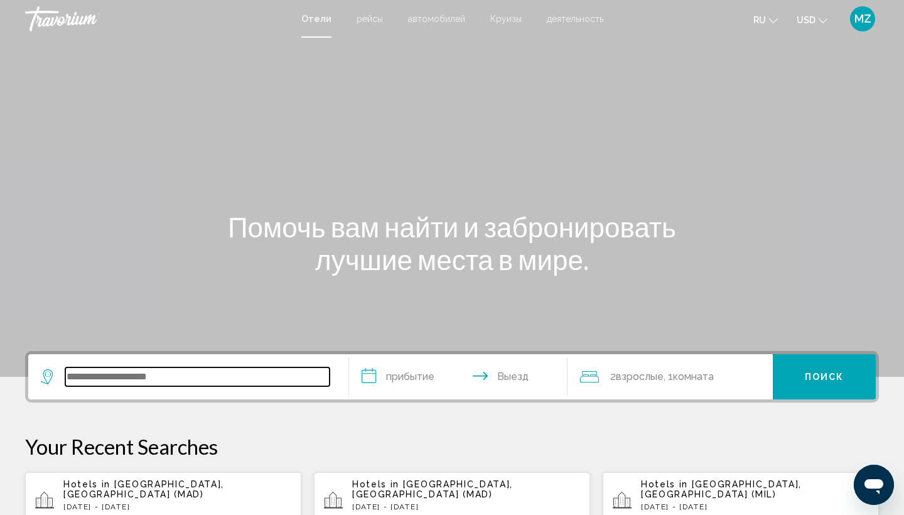
click at [110, 377] on input "Search widget" at bounding box center [197, 376] width 264 height 19
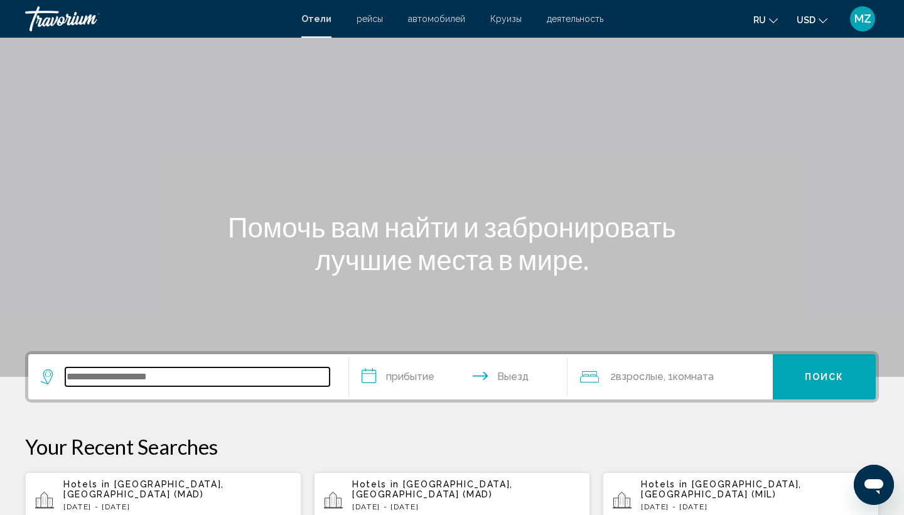
scroll to position [310, 0]
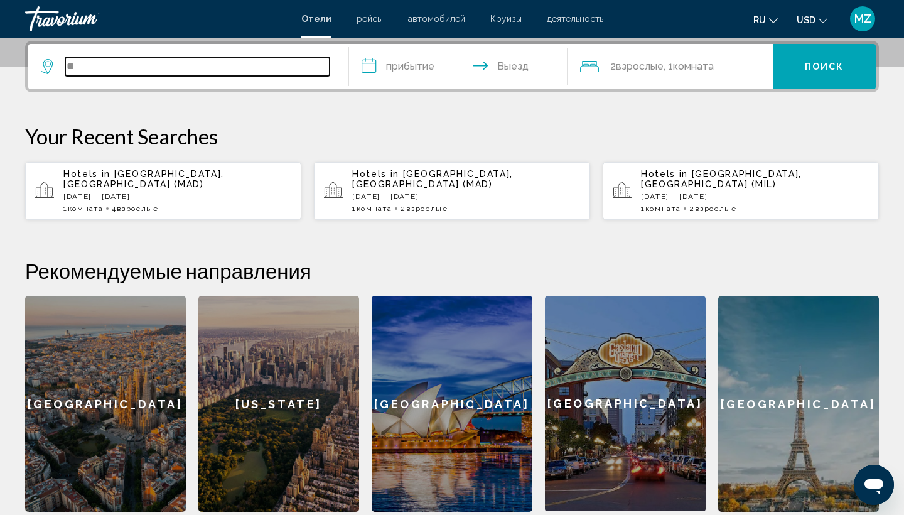
type input "*"
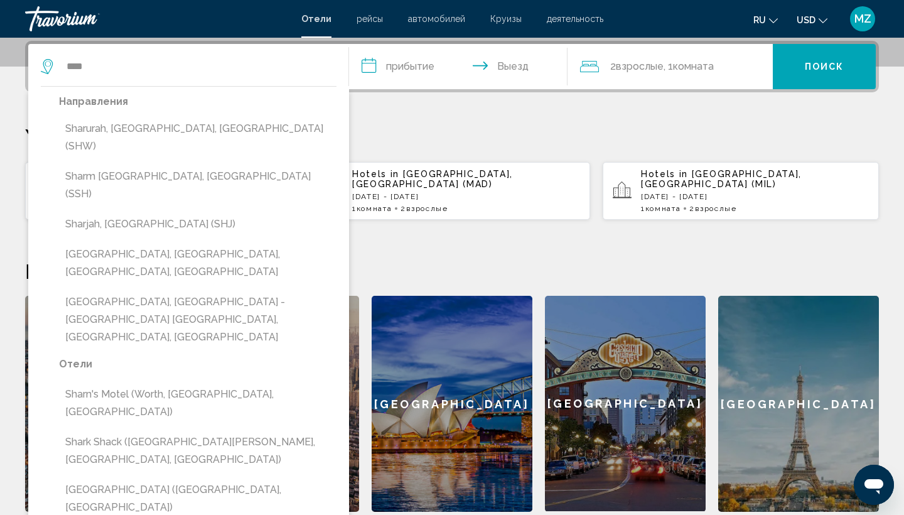
drag, startPoint x: 0, startPoint y: 313, endPoint x: 367, endPoint y: 112, distance: 417.7
click at [367, 112] on div "**********" at bounding box center [452, 276] width 904 height 471
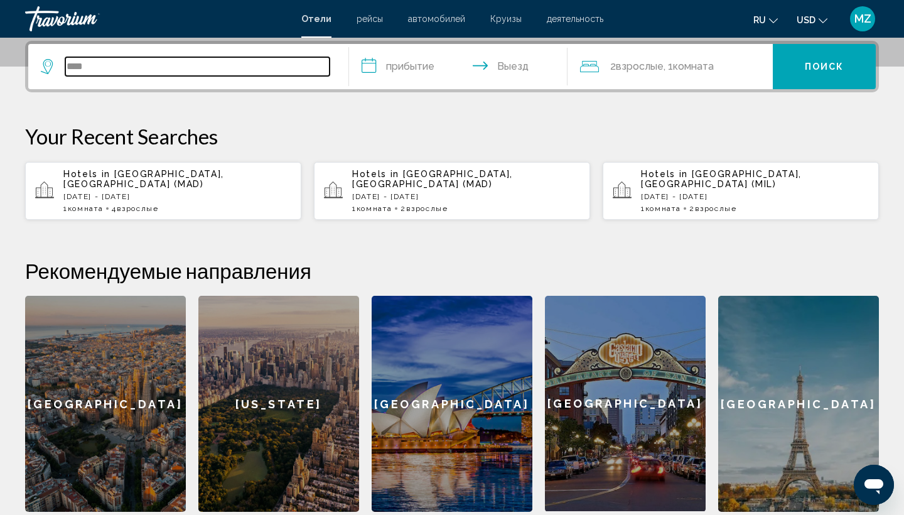
click at [207, 60] on input "****" at bounding box center [197, 66] width 264 height 19
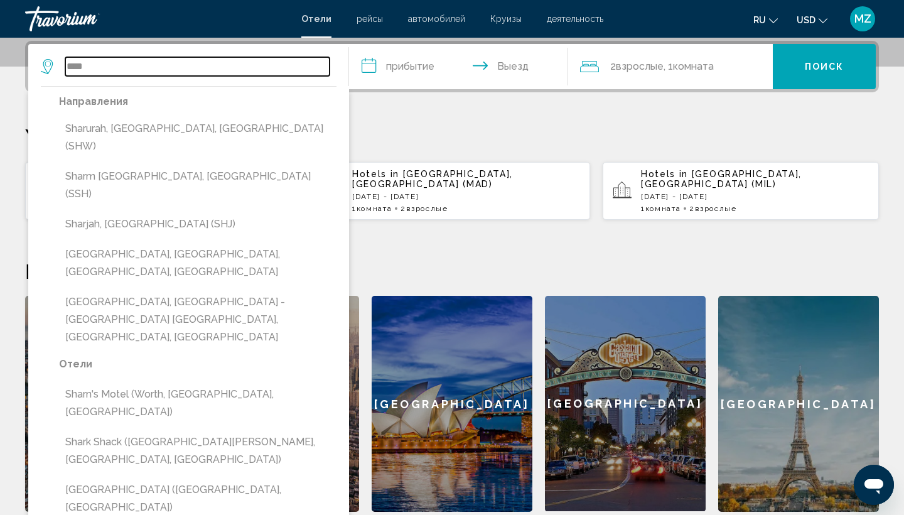
click at [144, 65] on input "****" at bounding box center [197, 66] width 264 height 19
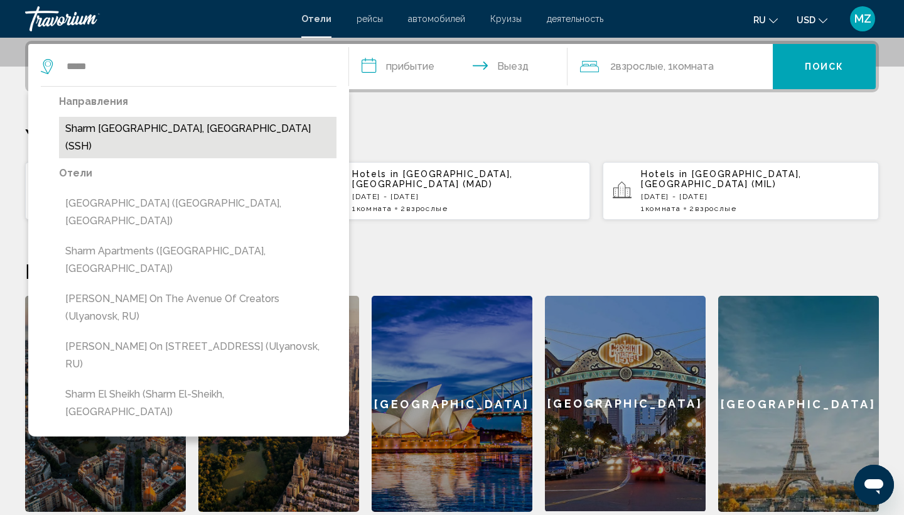
click at [117, 129] on button "Sharm [GEOGRAPHIC_DATA], [GEOGRAPHIC_DATA] (SSH)" at bounding box center [197, 137] width 277 height 41
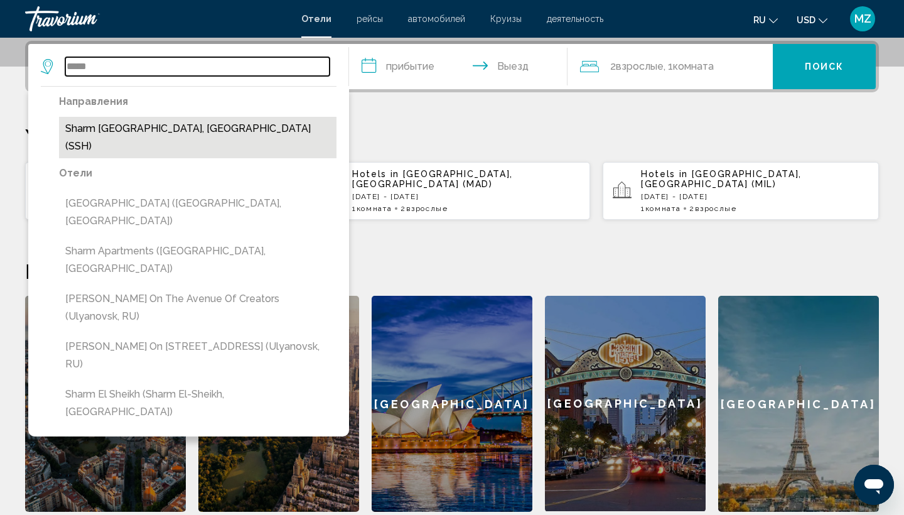
type input "**********"
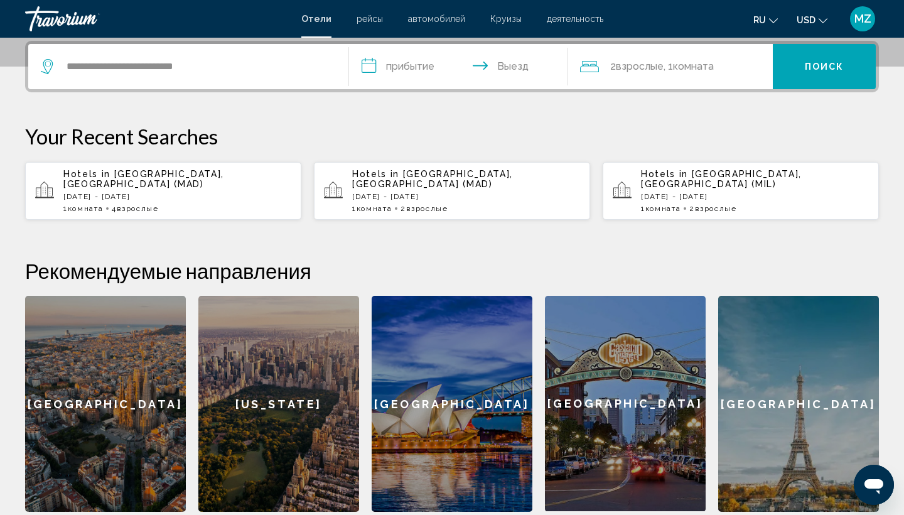
click at [406, 70] on input "**********" at bounding box center [460, 68] width 223 height 49
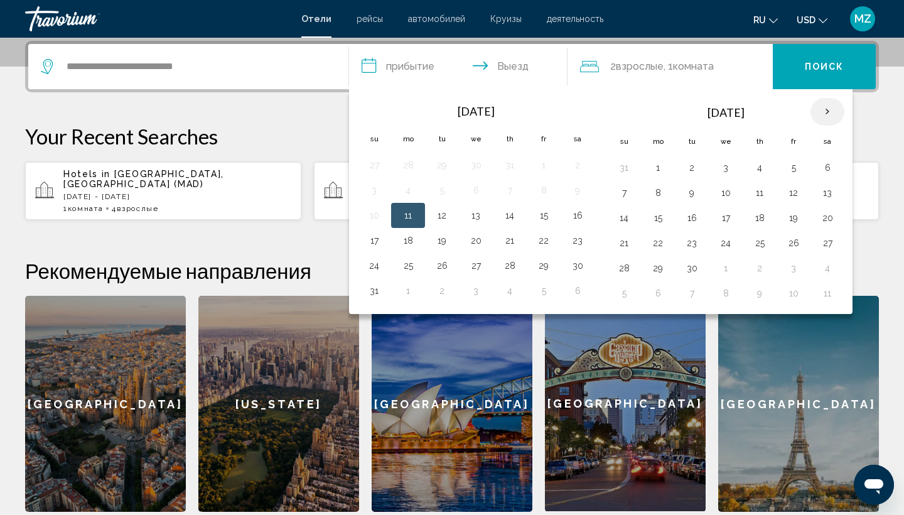
click at [828, 110] on th "Next month" at bounding box center [827, 112] width 34 height 28
click at [830, 114] on th "Next month" at bounding box center [827, 112] width 34 height 28
click at [628, 291] on button "30" at bounding box center [624, 293] width 20 height 18
click at [832, 297] on button "6" at bounding box center [827, 293] width 20 height 18
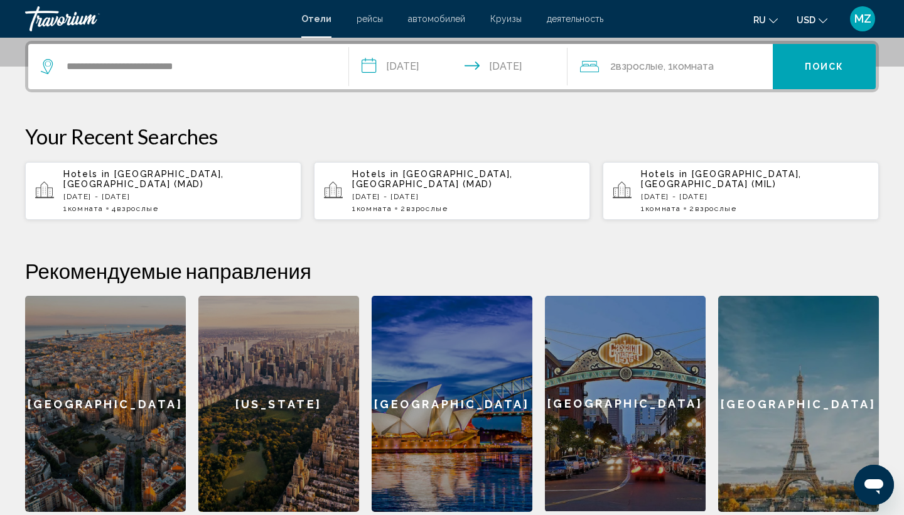
type input "**********"
click at [816, 70] on span "Поиск" at bounding box center [825, 67] width 40 height 10
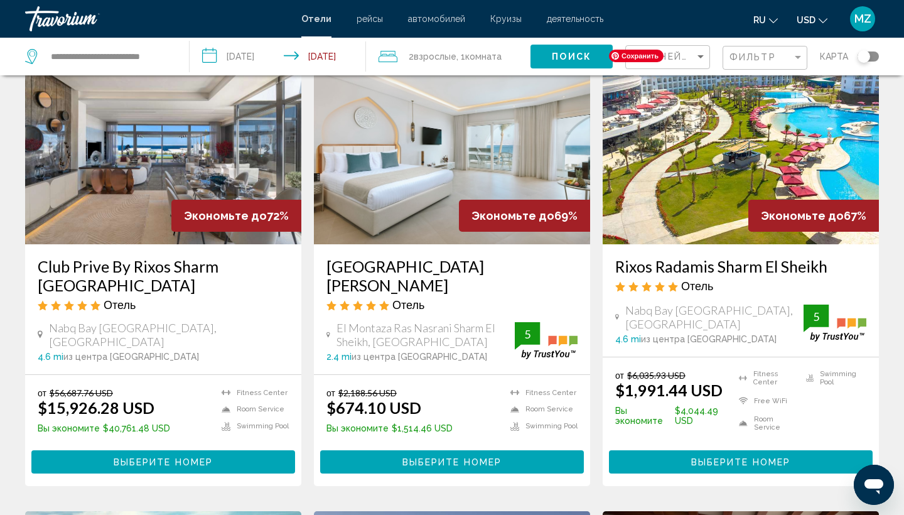
scroll to position [73, 0]
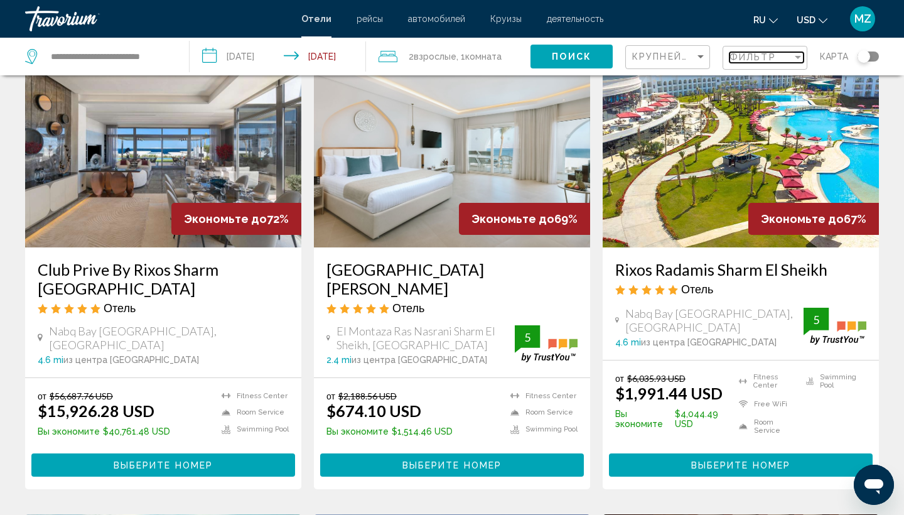
click at [800, 59] on div "Filter" at bounding box center [798, 57] width 6 height 3
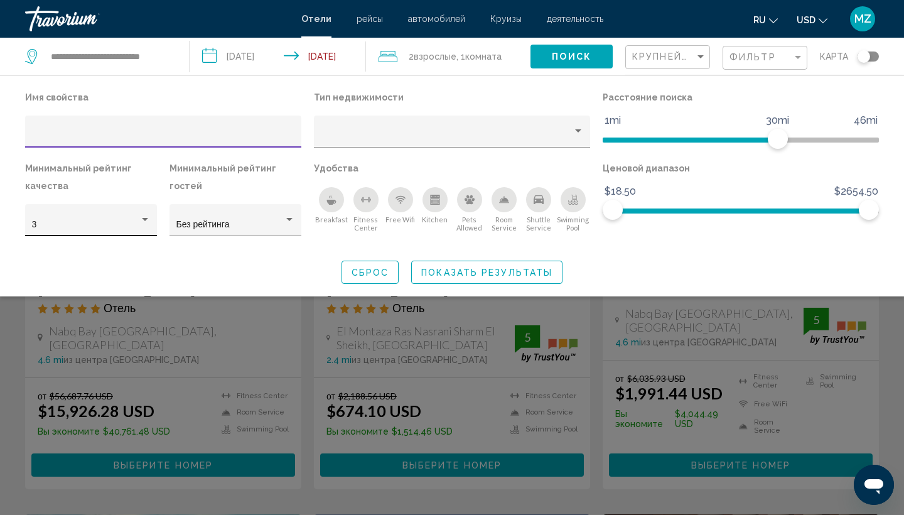
click at [146, 225] on div "Hotel Filters" at bounding box center [144, 220] width 11 height 10
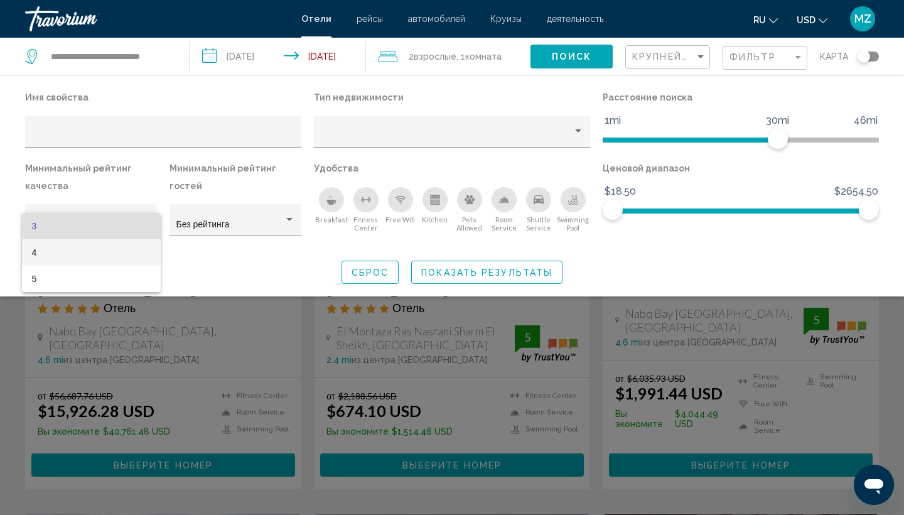
click at [141, 249] on span "4" at bounding box center [91, 252] width 119 height 26
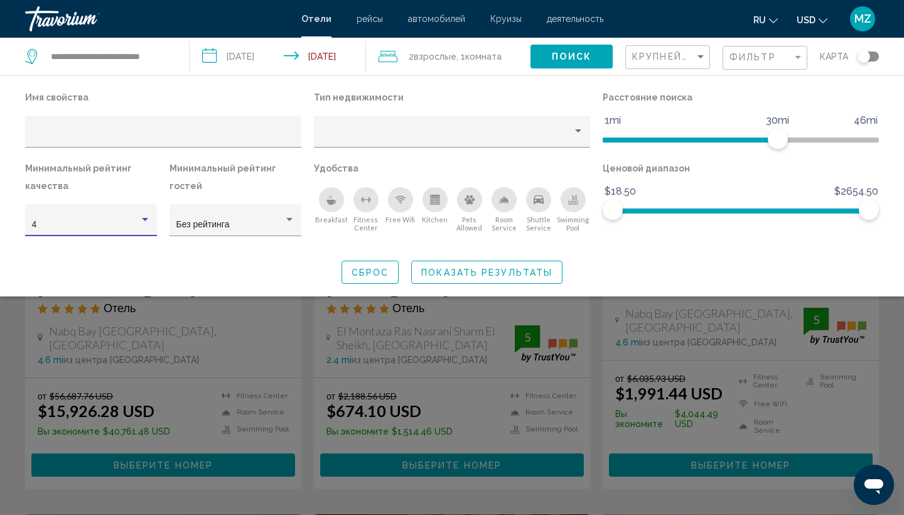
click at [453, 272] on span "Показать результаты" at bounding box center [486, 272] width 131 height 10
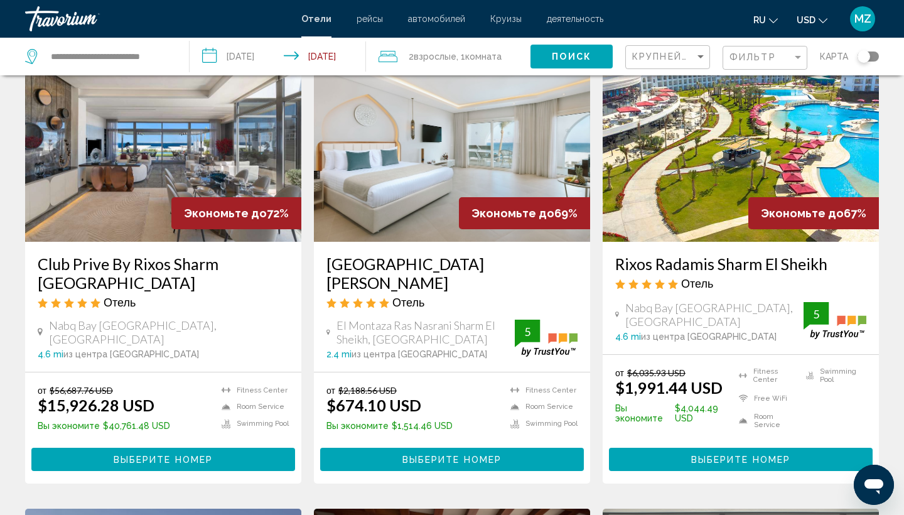
scroll to position [79, 0]
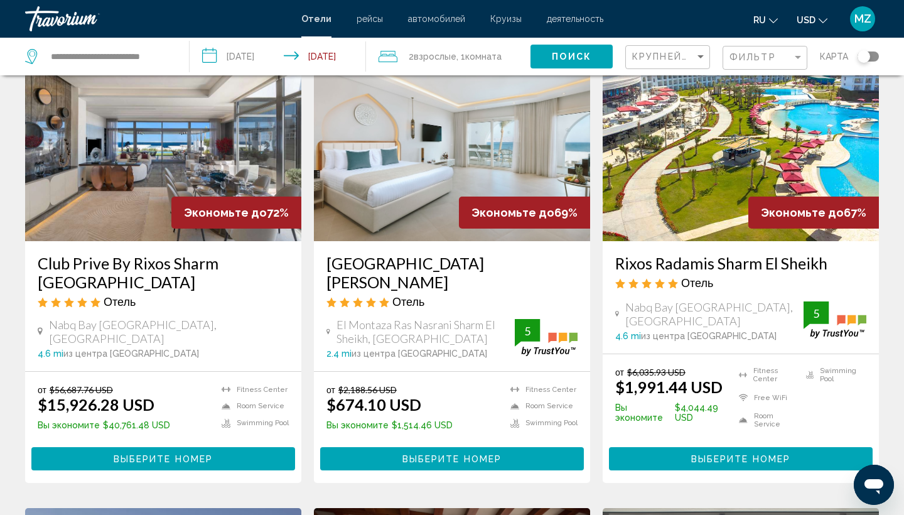
click at [697, 51] on div "Крупнейшие сбережения" at bounding box center [669, 57] width 74 height 23
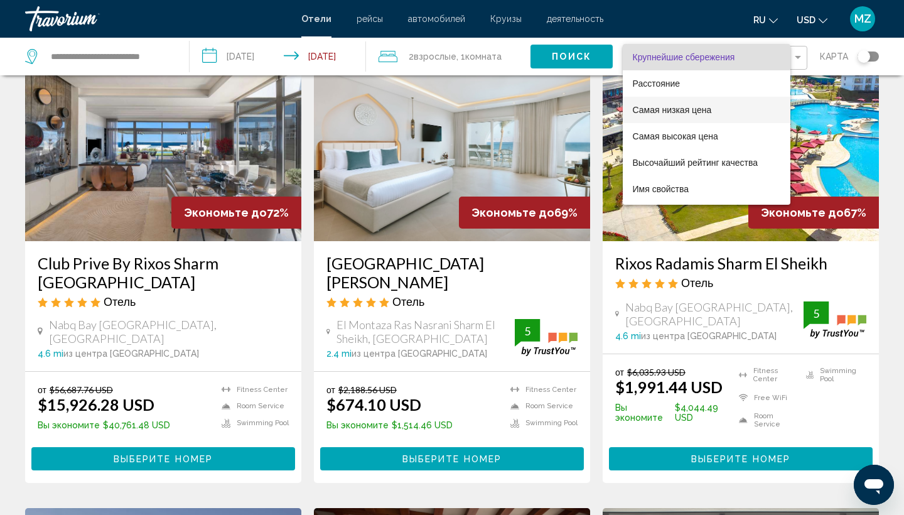
click at [687, 107] on span "Самая низкая цена" at bounding box center [672, 110] width 79 height 10
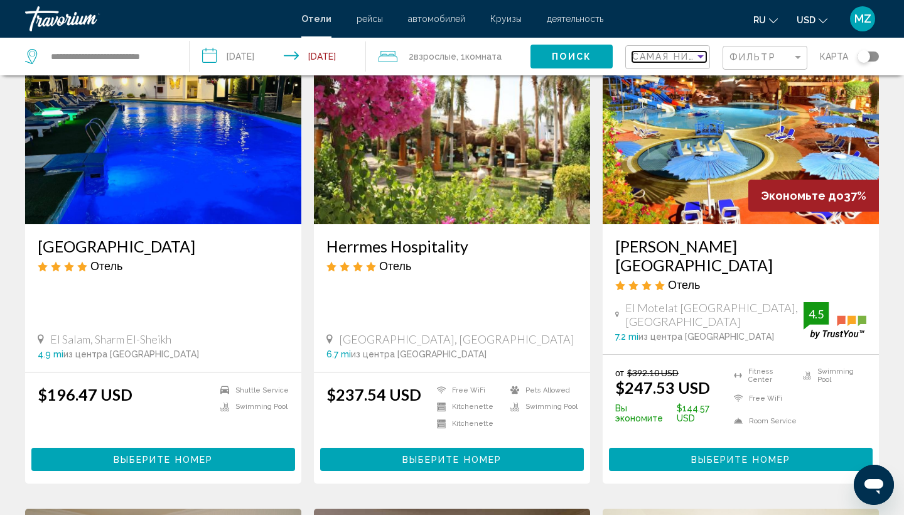
scroll to position [103, 0]
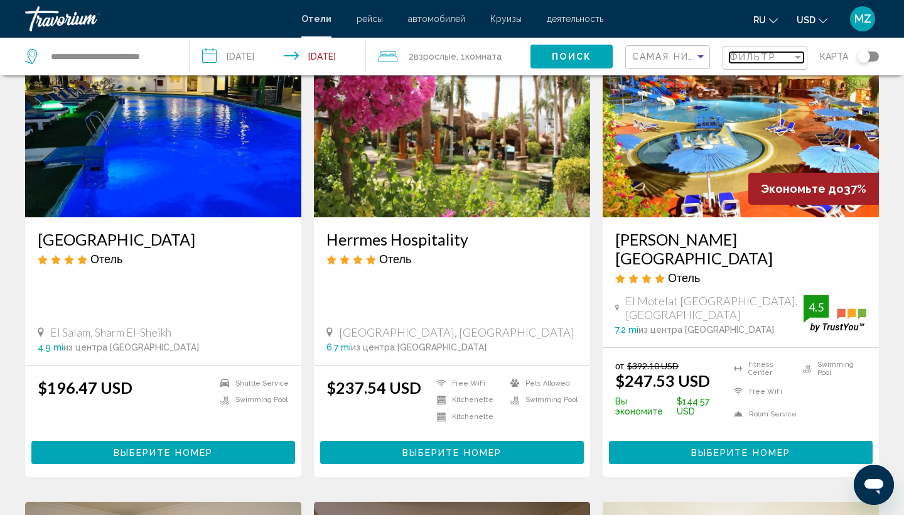
click at [795, 54] on div "Filter" at bounding box center [797, 57] width 11 height 10
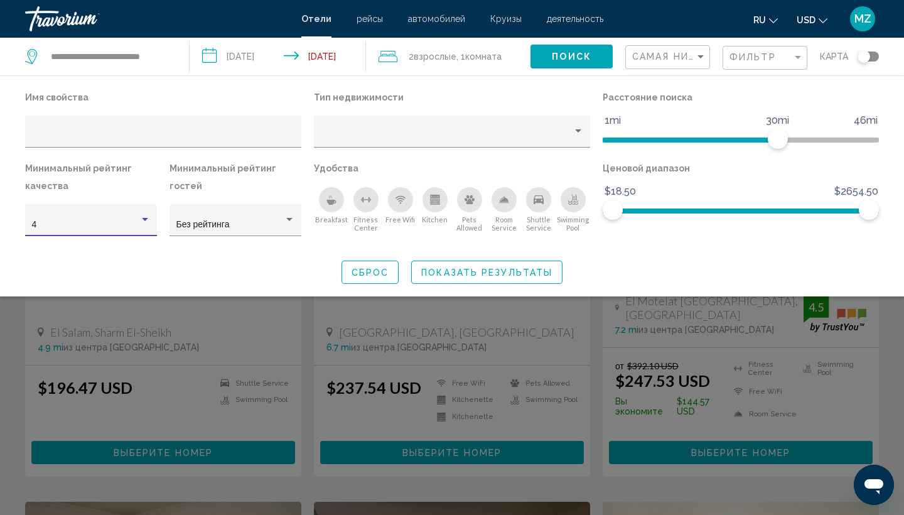
click at [140, 227] on div "4" at bounding box center [91, 225] width 119 height 10
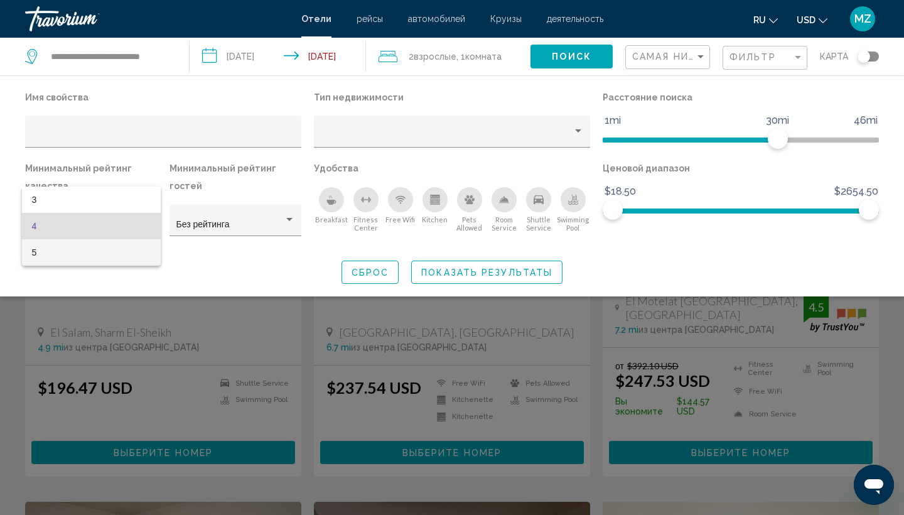
click at [139, 255] on span "5" at bounding box center [91, 252] width 119 height 26
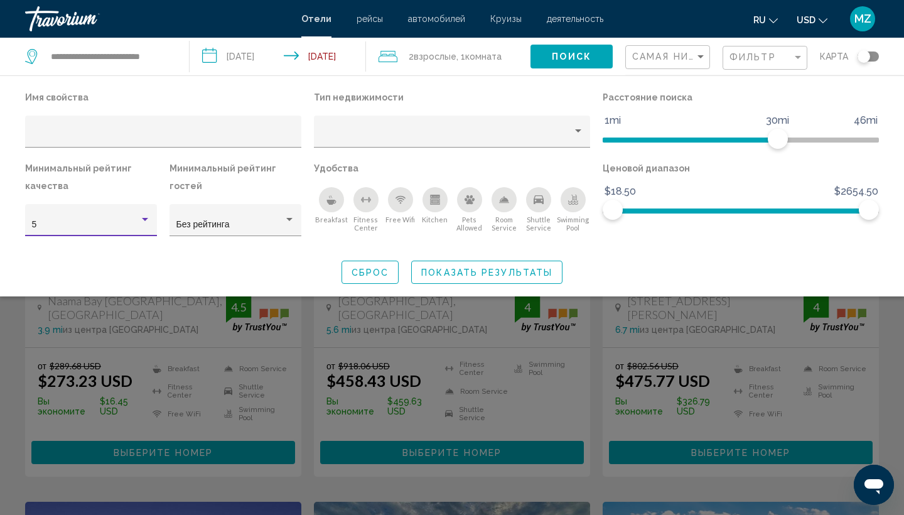
click at [463, 273] on span "Показать результаты" at bounding box center [486, 272] width 131 height 10
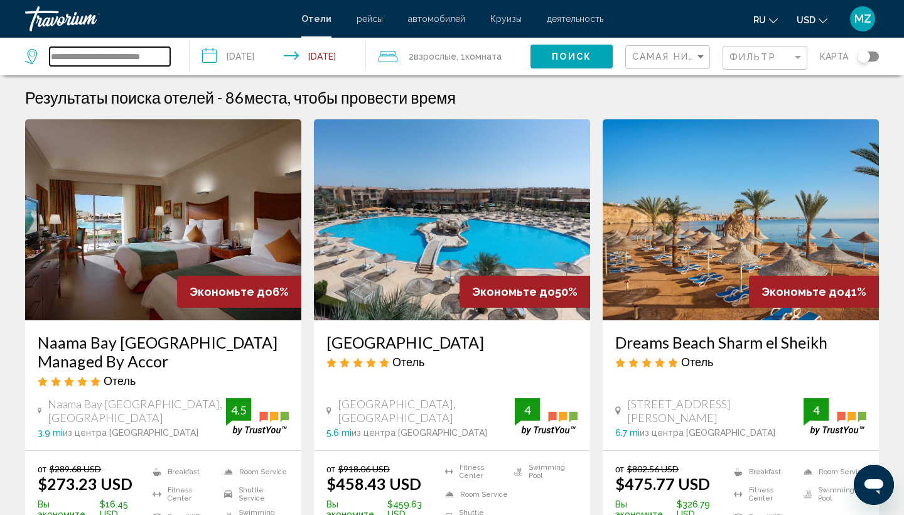
click at [159, 59] on input "**********" at bounding box center [110, 56] width 121 height 19
click at [166, 55] on input "**********" at bounding box center [110, 56] width 121 height 19
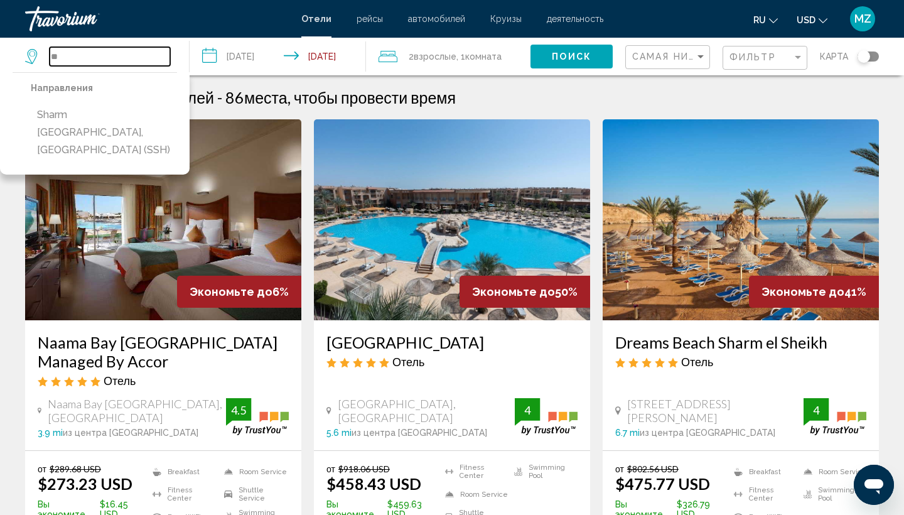
type input "*"
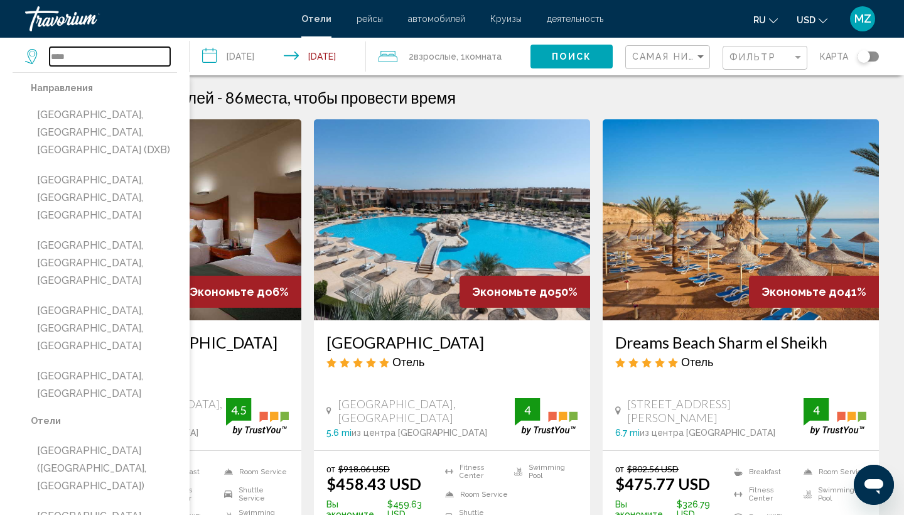
click at [145, 48] on input "****" at bounding box center [110, 56] width 121 height 19
click at [144, 56] on input "****" at bounding box center [110, 56] width 121 height 19
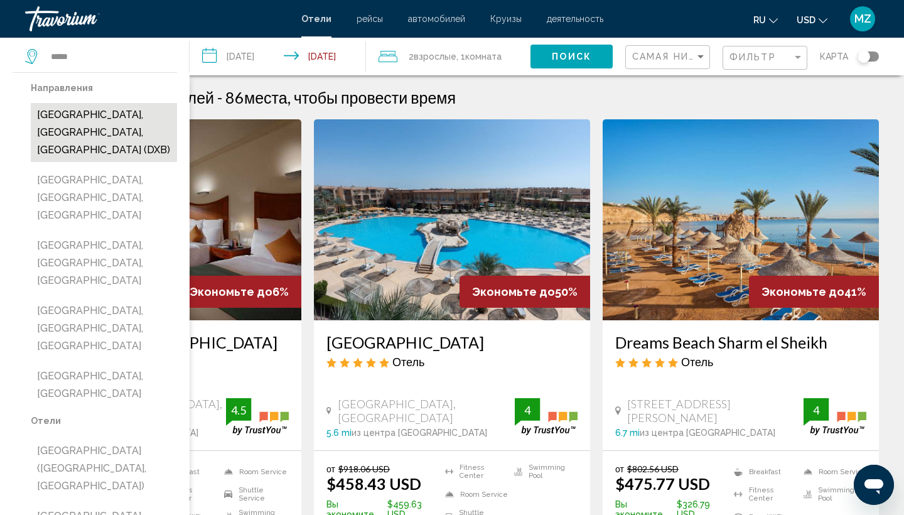
drag, startPoint x: 62, startPoint y: 77, endPoint x: 82, endPoint y: 117, distance: 44.6
click at [82, 117] on button "[GEOGRAPHIC_DATA], [GEOGRAPHIC_DATA], [GEOGRAPHIC_DATA] (DXB)" at bounding box center [104, 132] width 146 height 59
type input "**********"
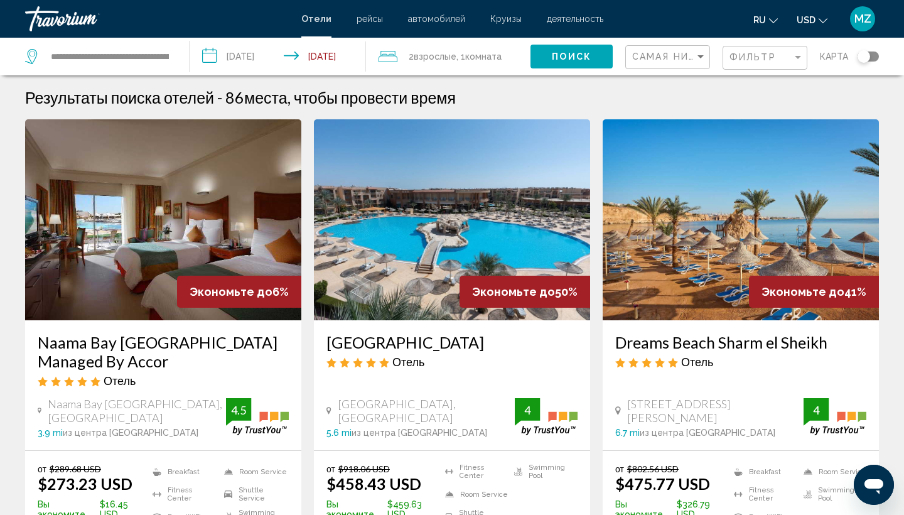
click at [551, 59] on button "Поиск" at bounding box center [571, 56] width 82 height 23
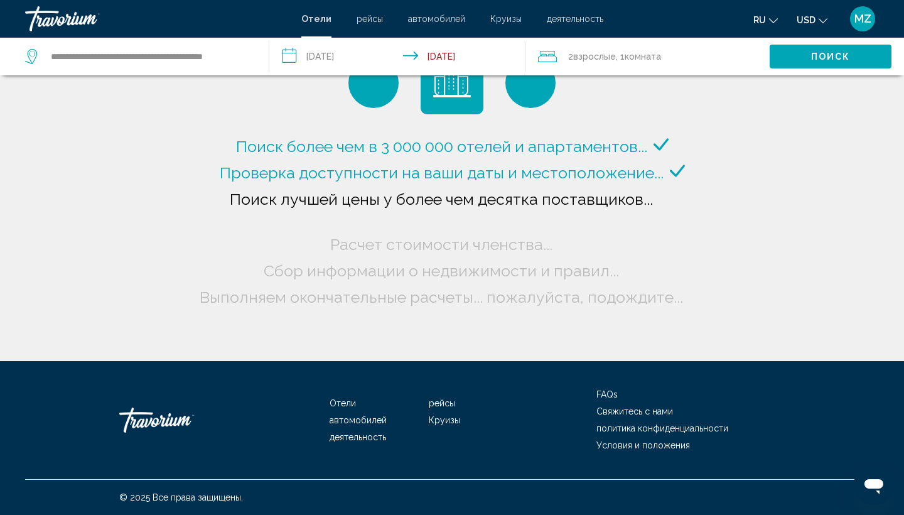
click at [502, 166] on span "Проверка доступности на ваши даты и местоположение..." at bounding box center [442, 172] width 444 height 19
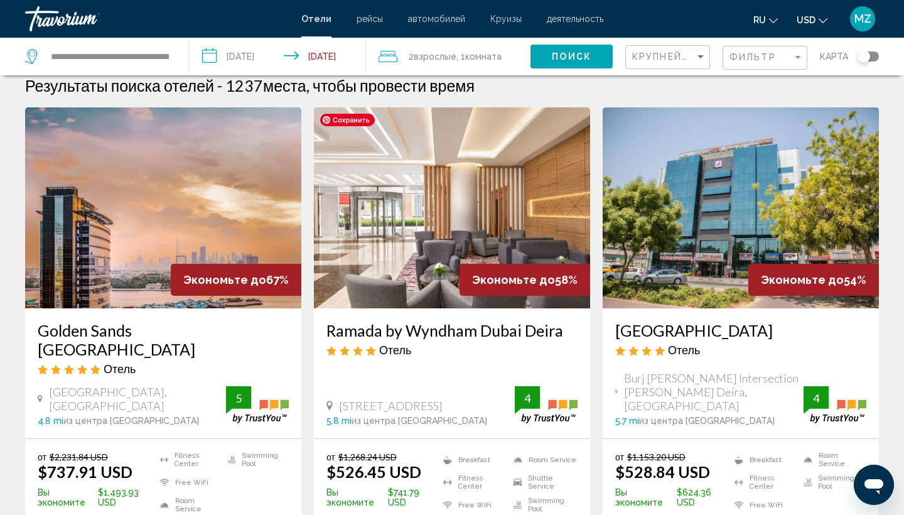
scroll to position [12, 0]
click at [801, 56] on div "Filter" at bounding box center [798, 57] width 6 height 3
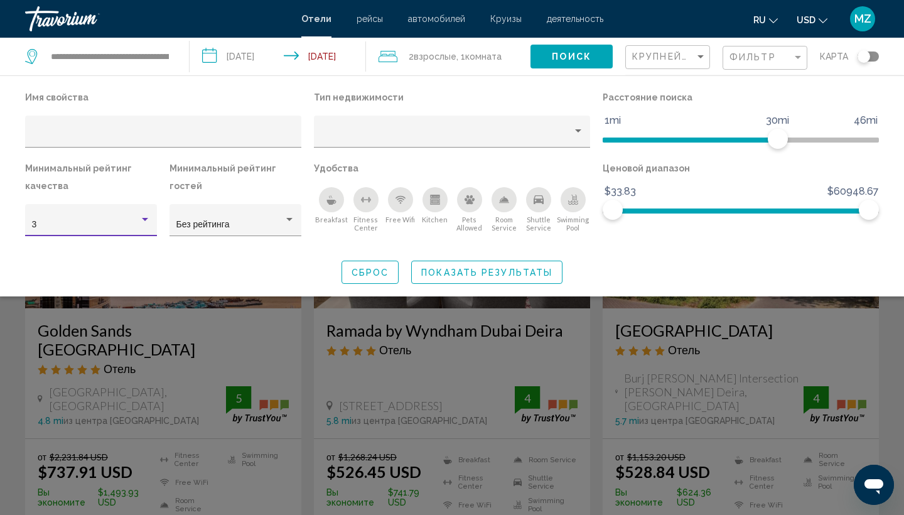
click at [148, 226] on div "3" at bounding box center [91, 225] width 119 height 10
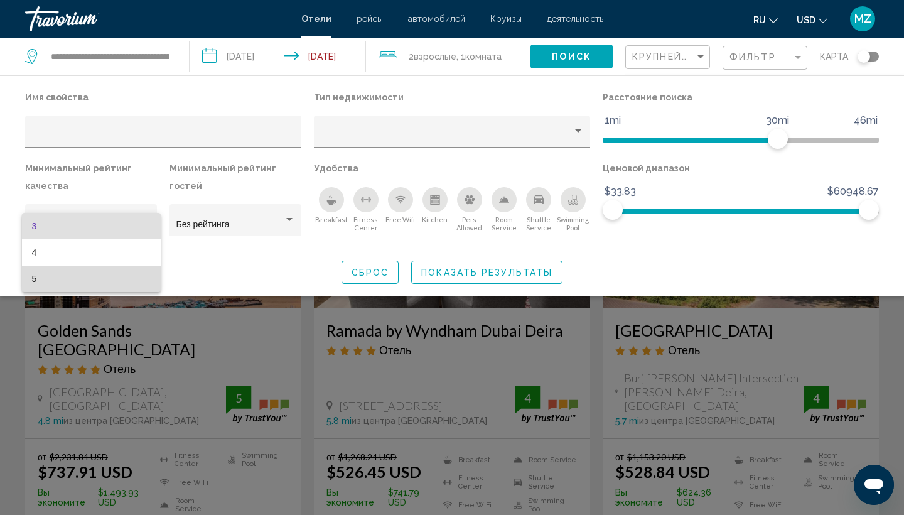
click at [141, 279] on span "5" at bounding box center [91, 279] width 119 height 26
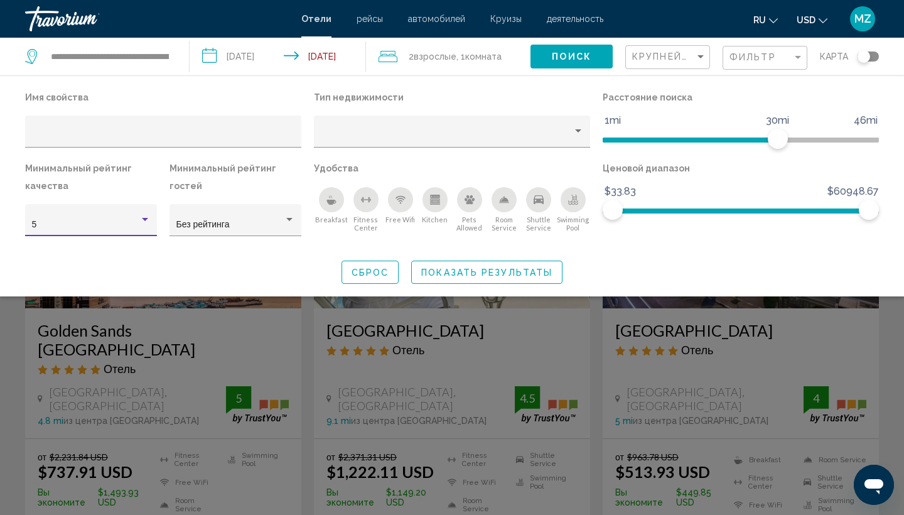
click at [143, 221] on div "Hotel Filters" at bounding box center [145, 219] width 6 height 3
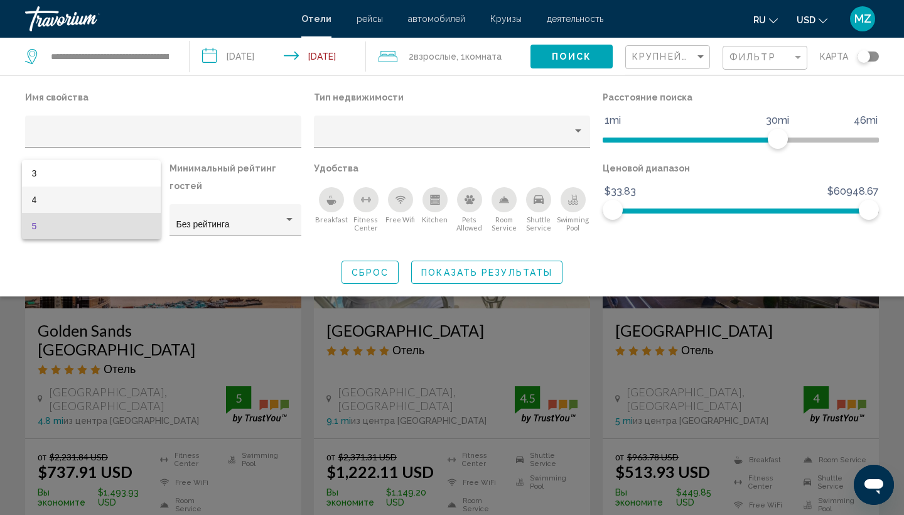
click at [142, 203] on span "4" at bounding box center [91, 199] width 119 height 26
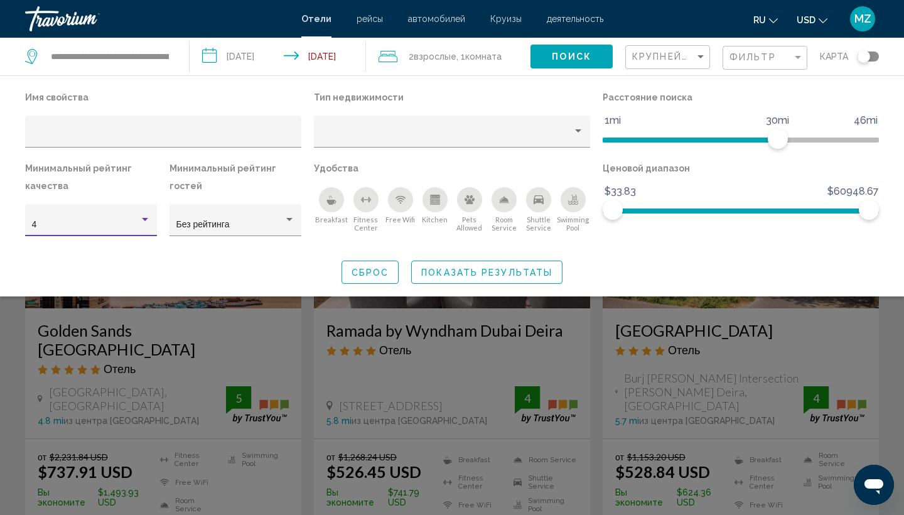
click at [146, 220] on div "Hotel Filters" at bounding box center [145, 219] width 6 height 3
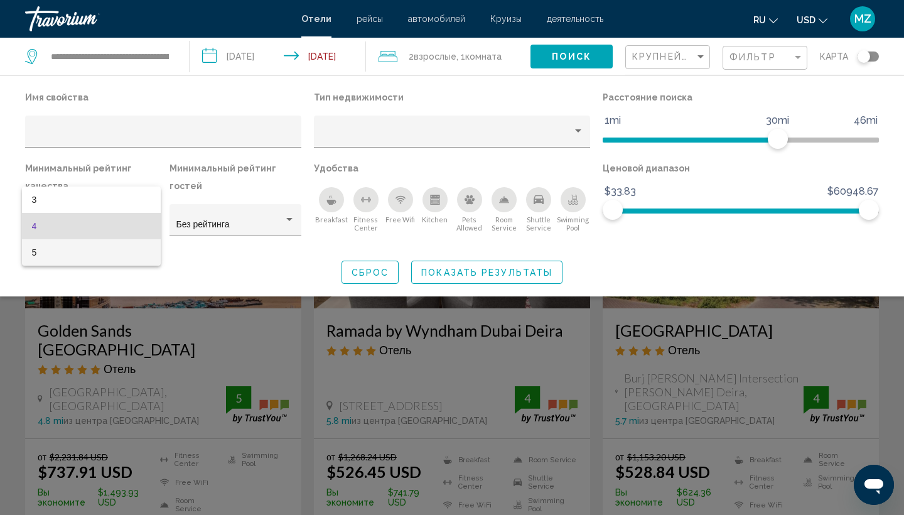
click at [139, 252] on span "5" at bounding box center [91, 252] width 119 height 26
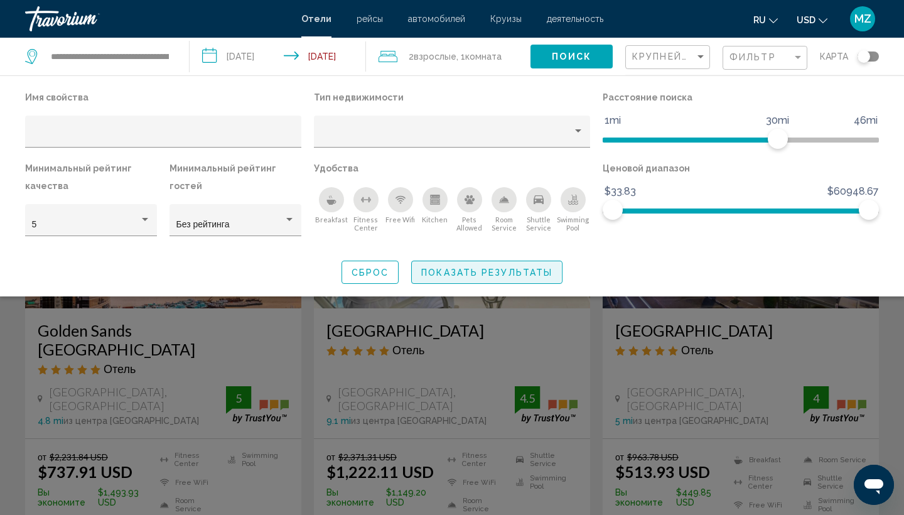
click at [424, 274] on span "Показать результаты" at bounding box center [486, 272] width 131 height 10
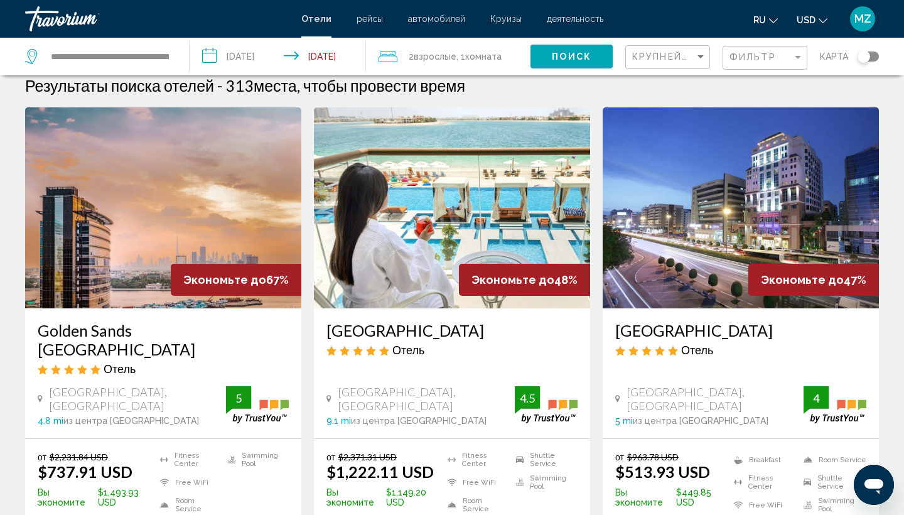
click at [479, 60] on span "Комната" at bounding box center [483, 56] width 36 height 10
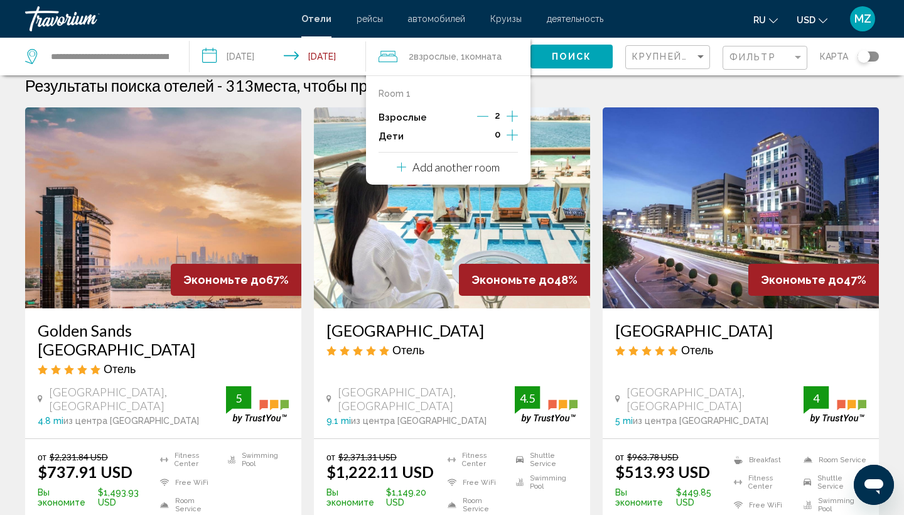
click at [513, 136] on icon "Increment children" at bounding box center [512, 134] width 11 height 15
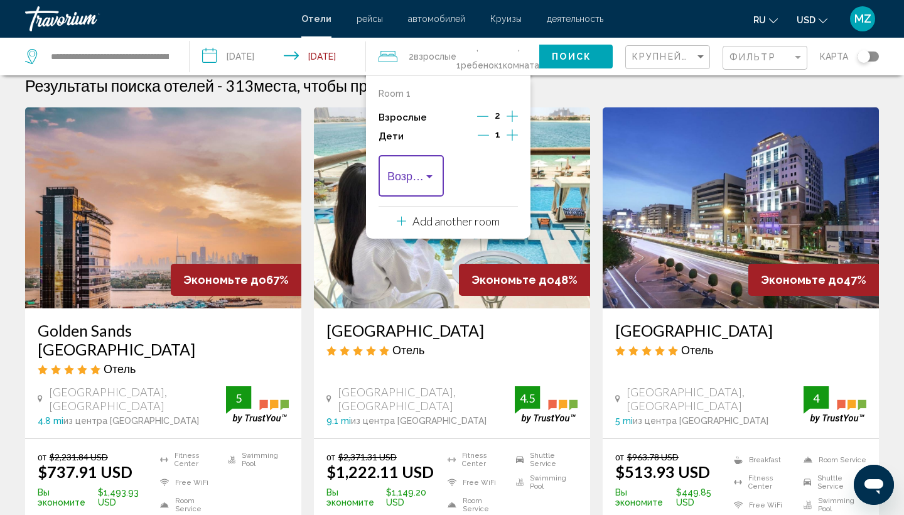
click at [432, 178] on div "Travelers: 2 adults, 1 child" at bounding box center [429, 176] width 6 height 3
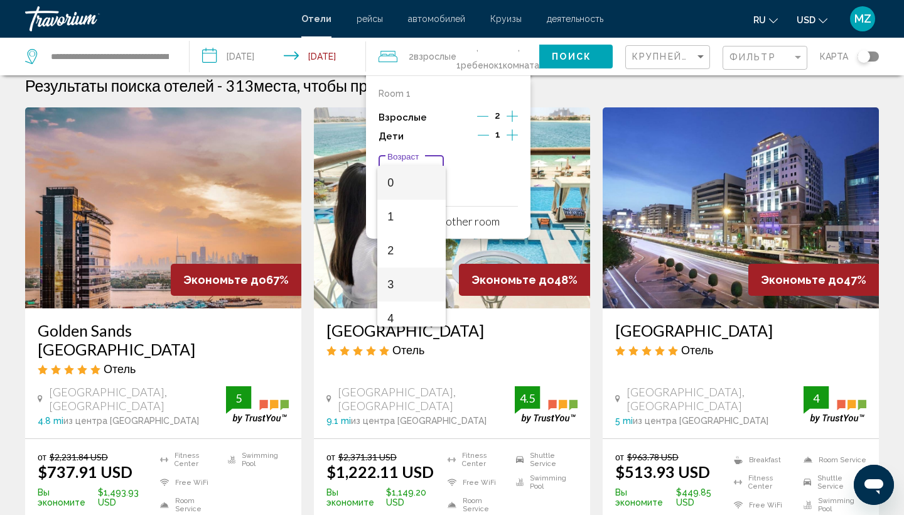
click at [414, 286] on span "3" at bounding box center [411, 284] width 48 height 34
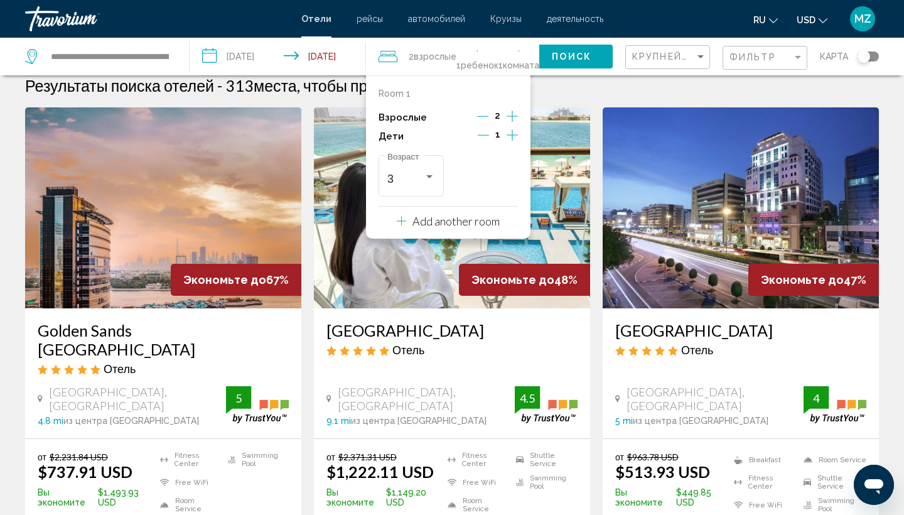
click at [556, 62] on span "Поиск" at bounding box center [572, 57] width 40 height 10
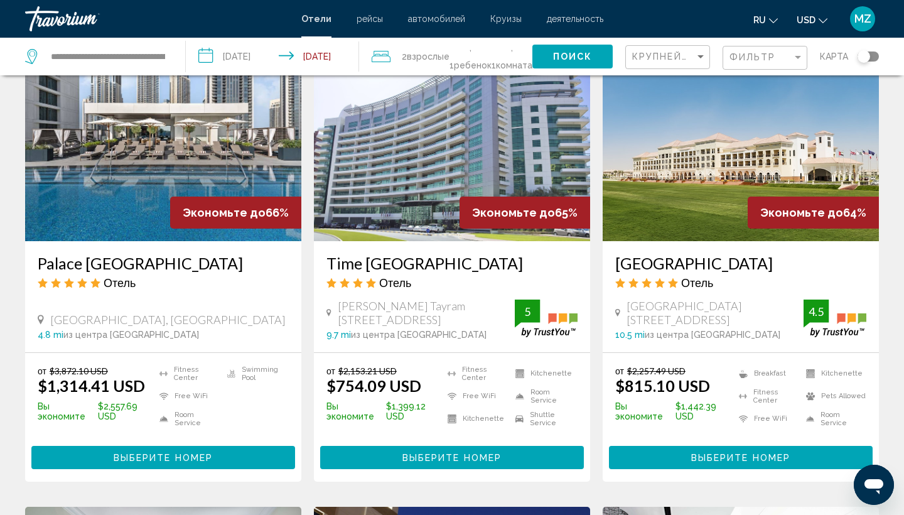
scroll to position [997, 0]
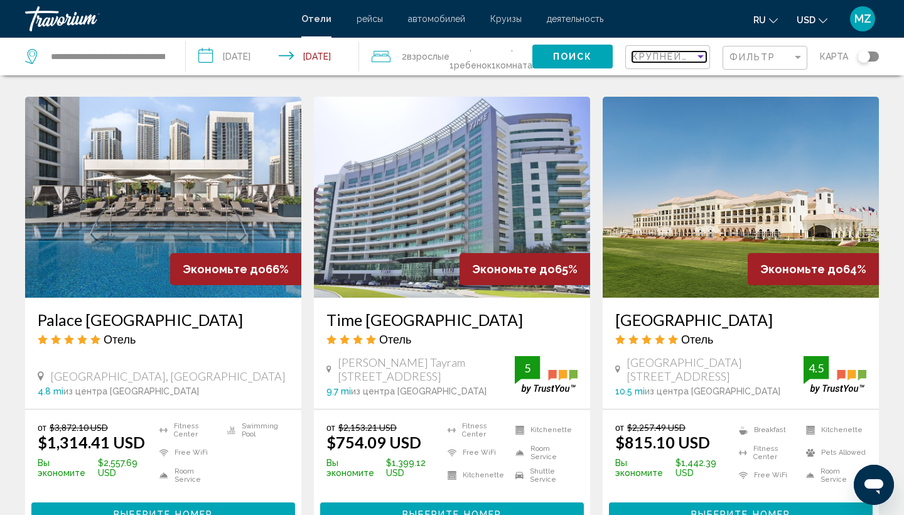
click at [703, 59] on div "Sort by" at bounding box center [700, 56] width 11 height 10
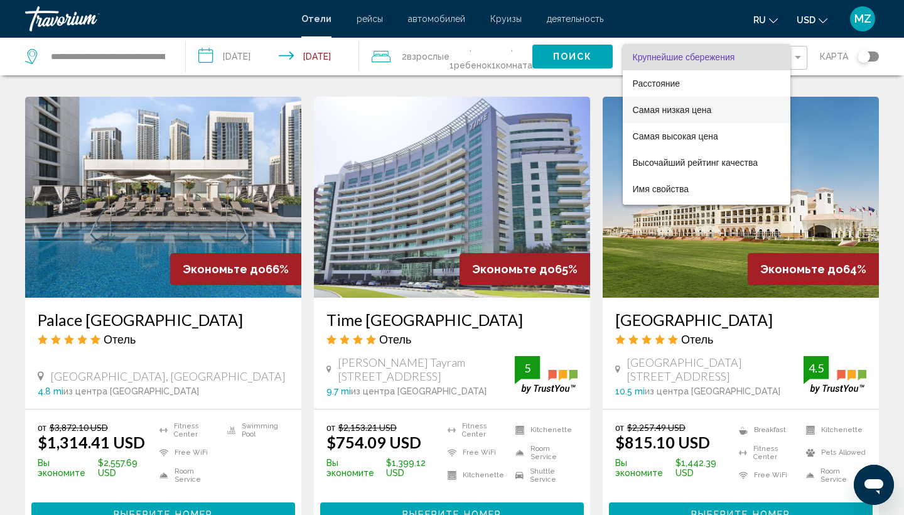
click at [668, 110] on span "Самая низкая цена" at bounding box center [672, 110] width 79 height 10
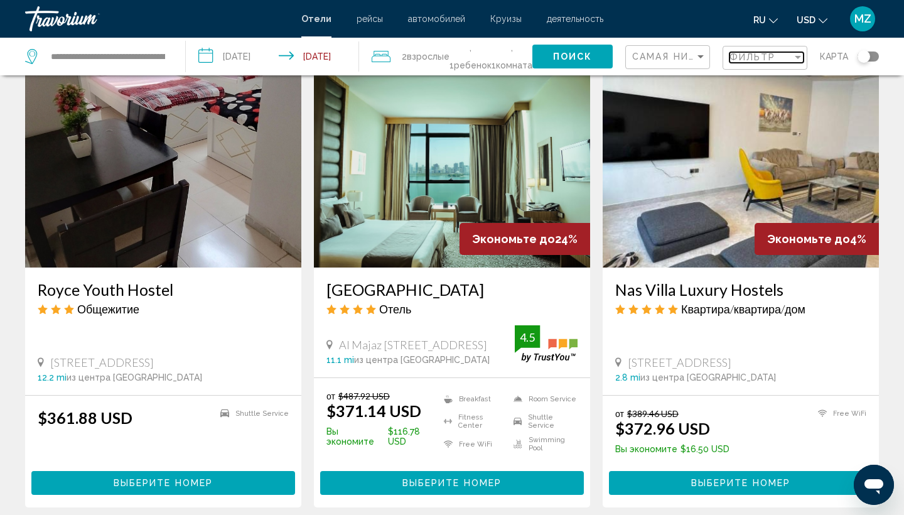
click at [791, 53] on div "Фильтр" at bounding box center [760, 57] width 63 height 10
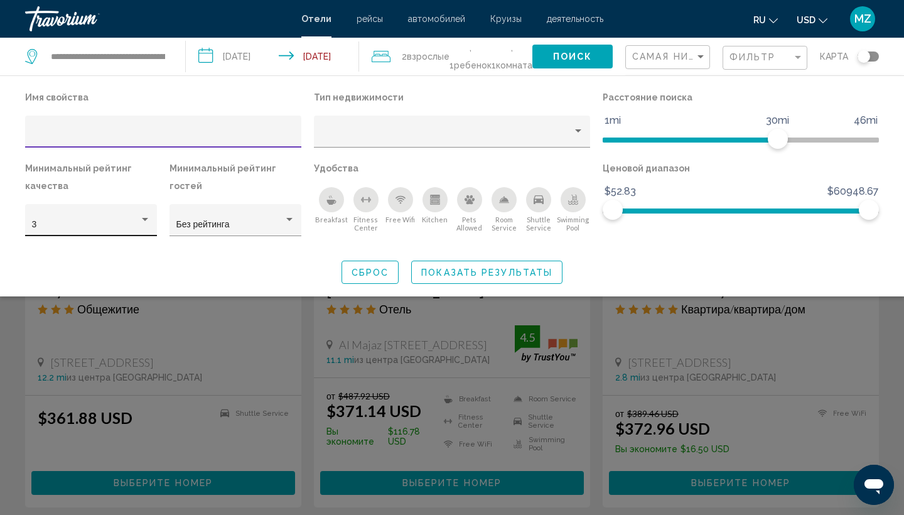
click at [146, 226] on div "3" at bounding box center [91, 225] width 119 height 10
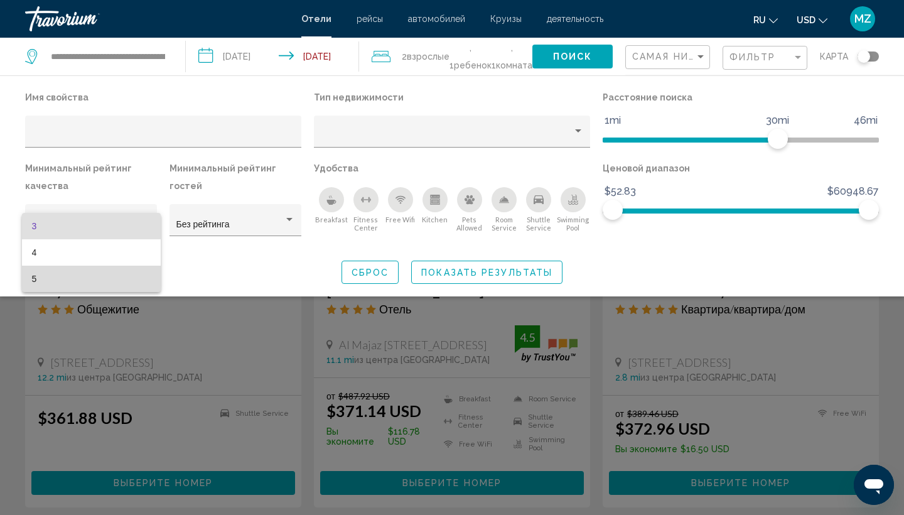
click at [137, 284] on span "5" at bounding box center [91, 279] width 119 height 26
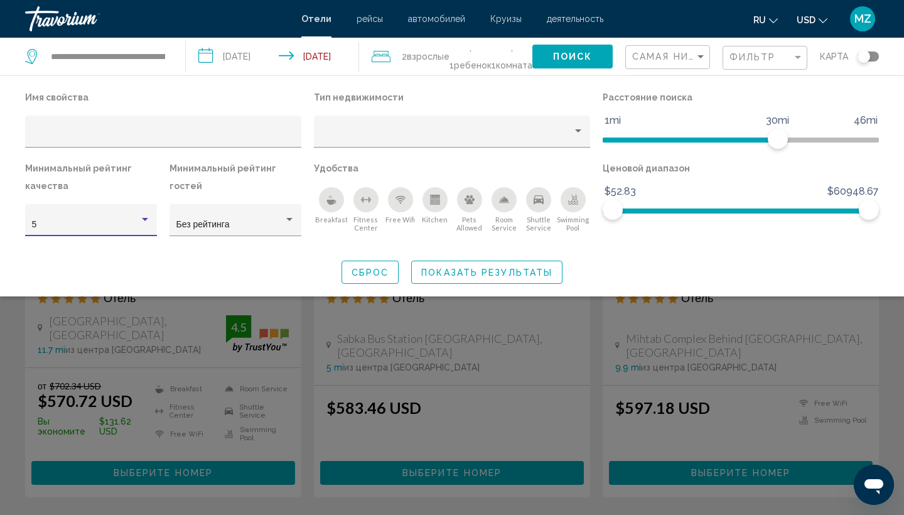
click at [458, 273] on span "Показать результаты" at bounding box center [486, 272] width 131 height 10
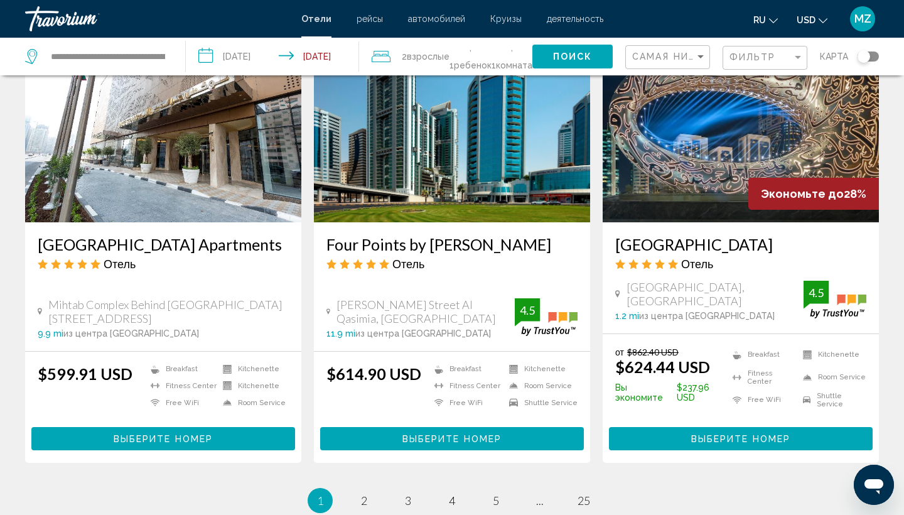
scroll to position [1500, 0]
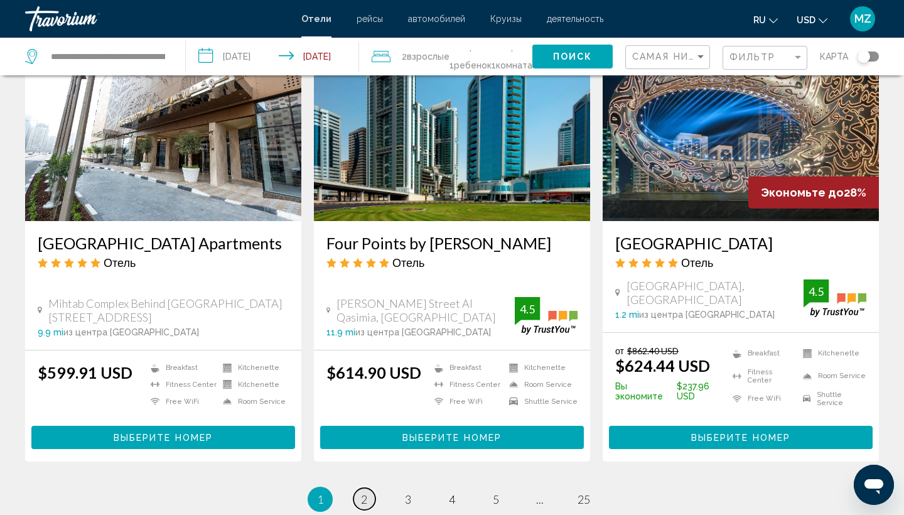
click at [368, 488] on link "page 2" at bounding box center [364, 499] width 22 height 22
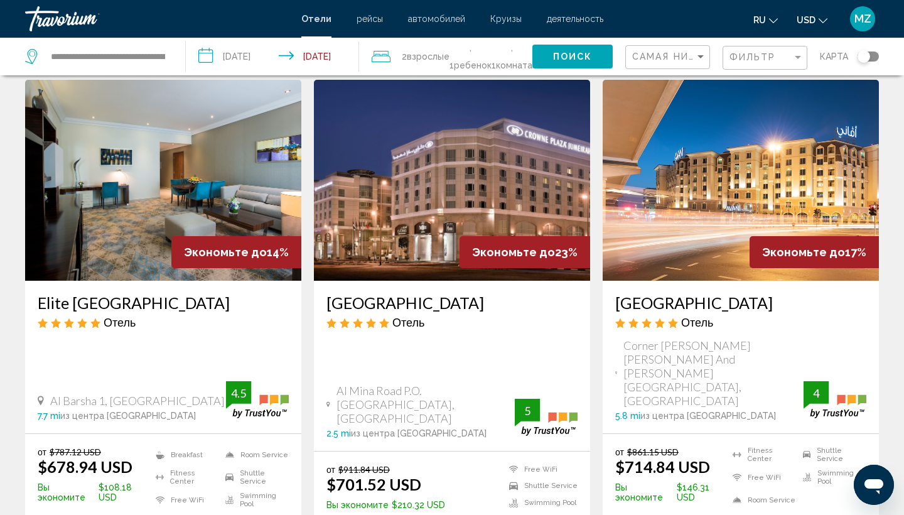
scroll to position [42, 0]
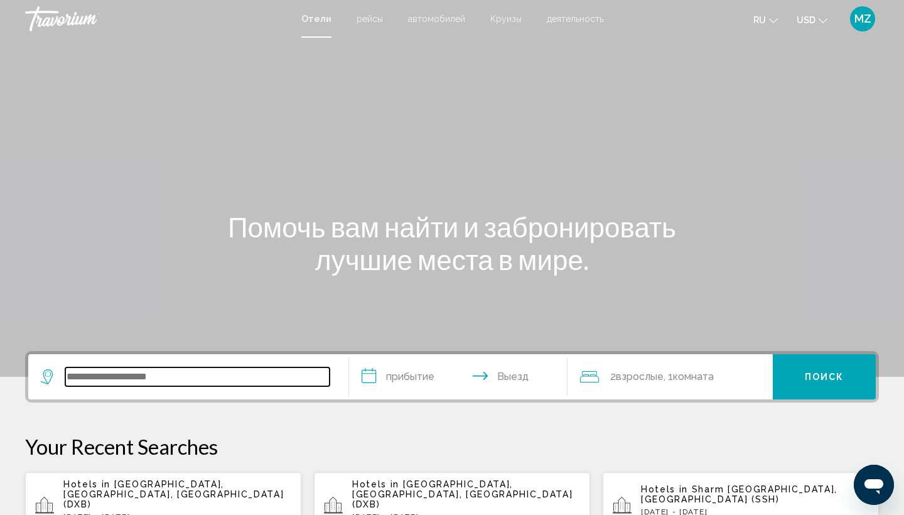
click at [176, 378] on input "Search widget" at bounding box center [197, 376] width 264 height 19
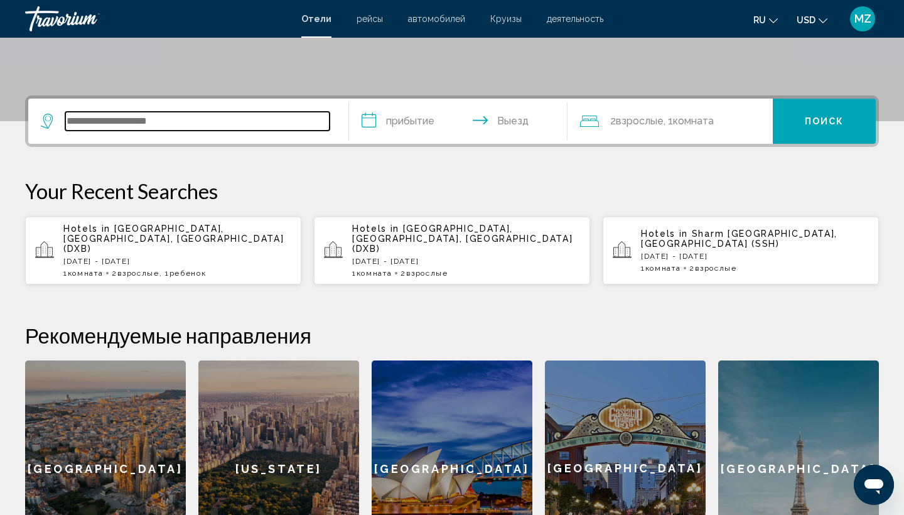
scroll to position [310, 0]
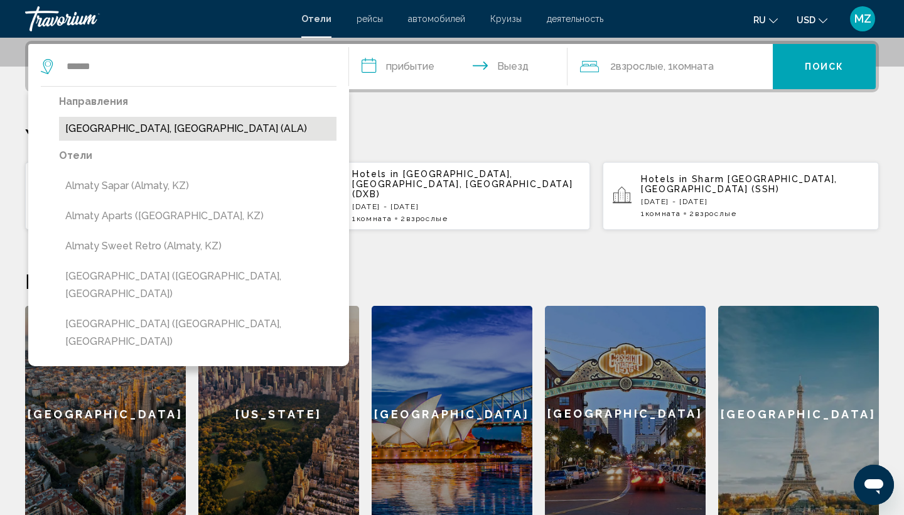
drag, startPoint x: 173, startPoint y: 381, endPoint x: 94, endPoint y: 120, distance: 273.0
click at [94, 120] on button "Almaty, Kazakhstan (ALA)" at bounding box center [197, 129] width 277 height 24
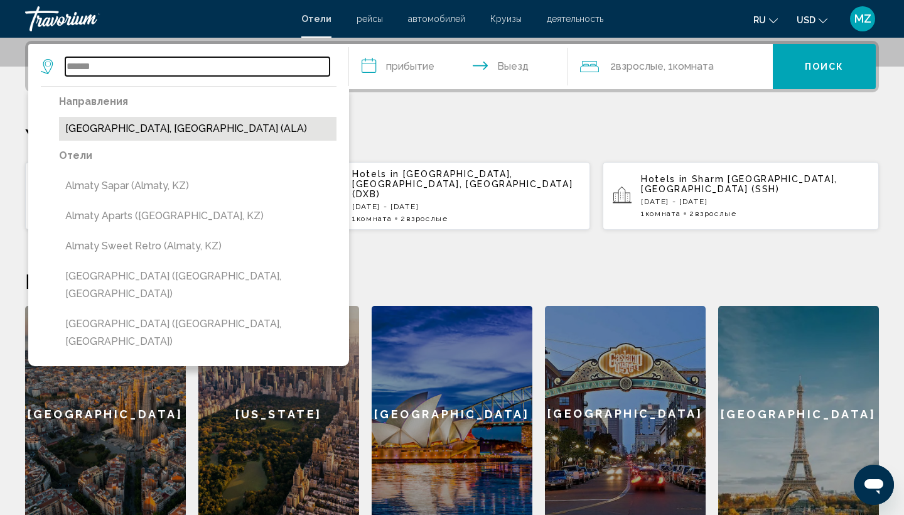
type input "**********"
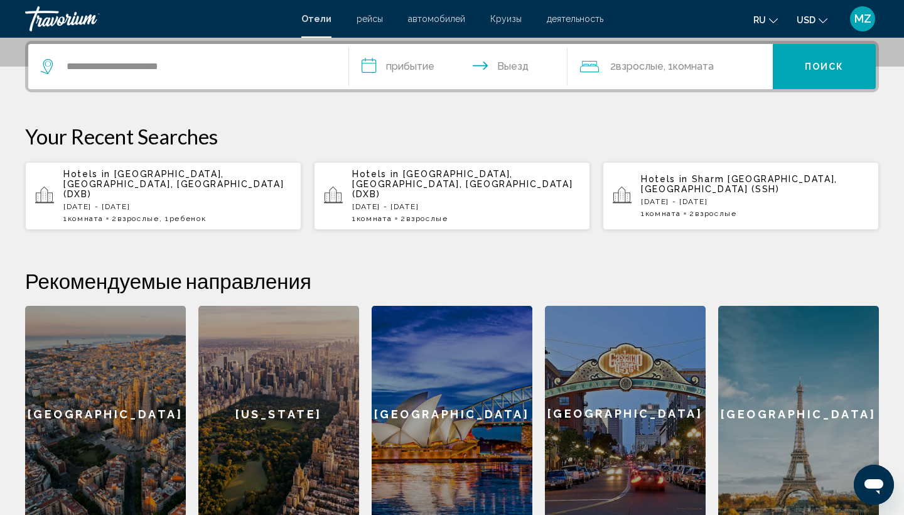
click at [426, 63] on input "**********" at bounding box center [460, 68] width 223 height 49
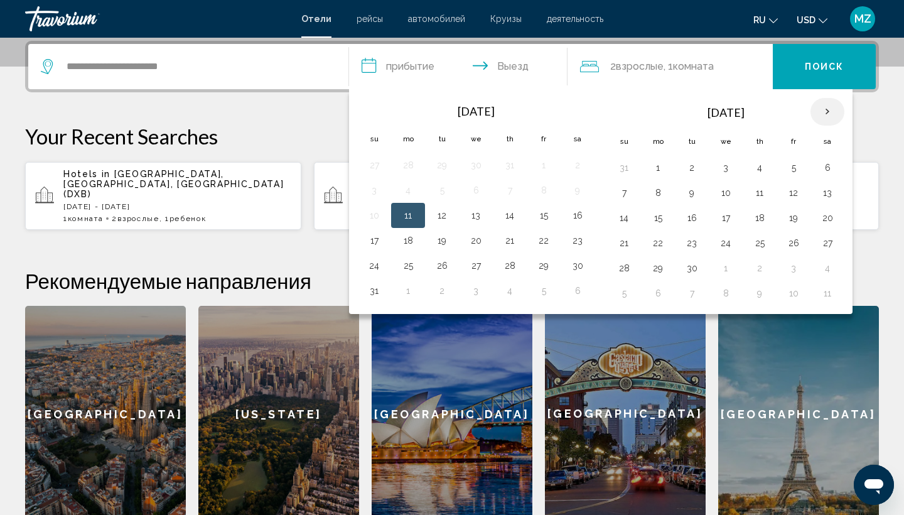
click at [824, 119] on th "Next month" at bounding box center [827, 112] width 34 height 28
click at [621, 274] on button "23" at bounding box center [624, 268] width 20 height 18
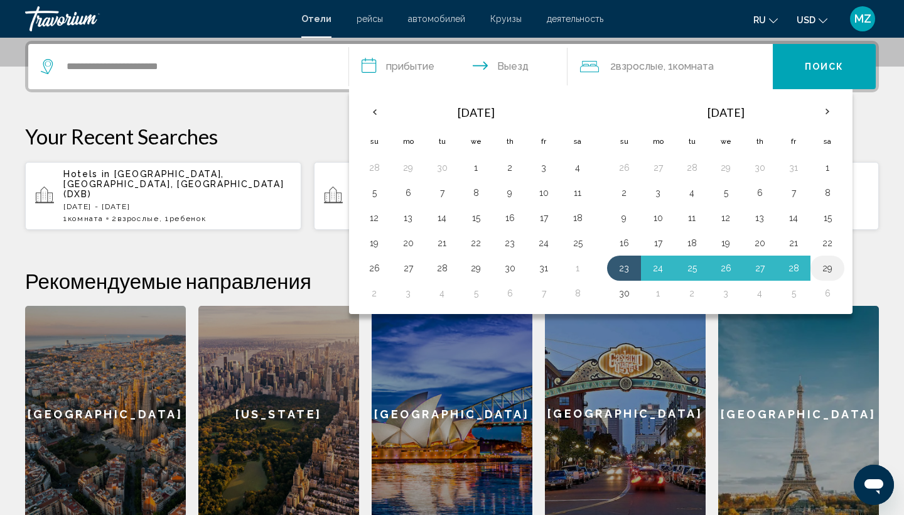
click at [829, 263] on button "29" at bounding box center [827, 268] width 20 height 18
type input "**********"
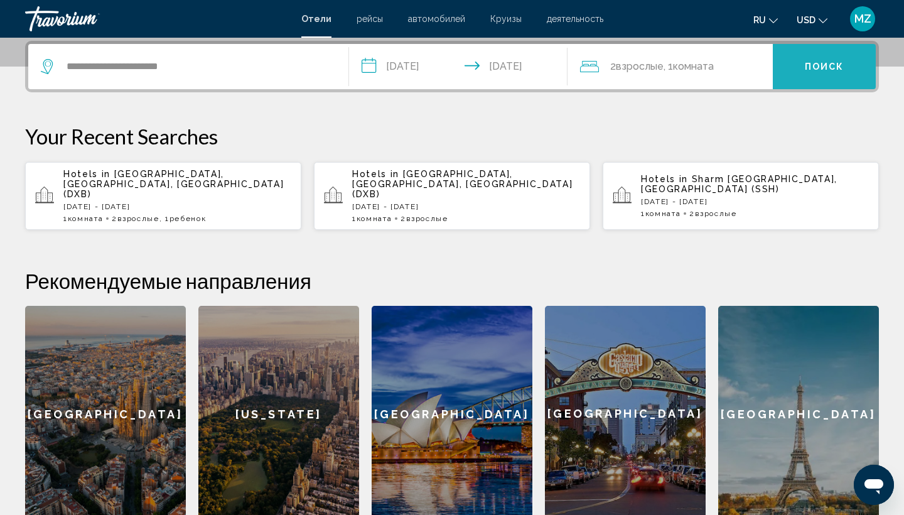
click at [815, 75] on button "Поиск" at bounding box center [824, 66] width 103 height 45
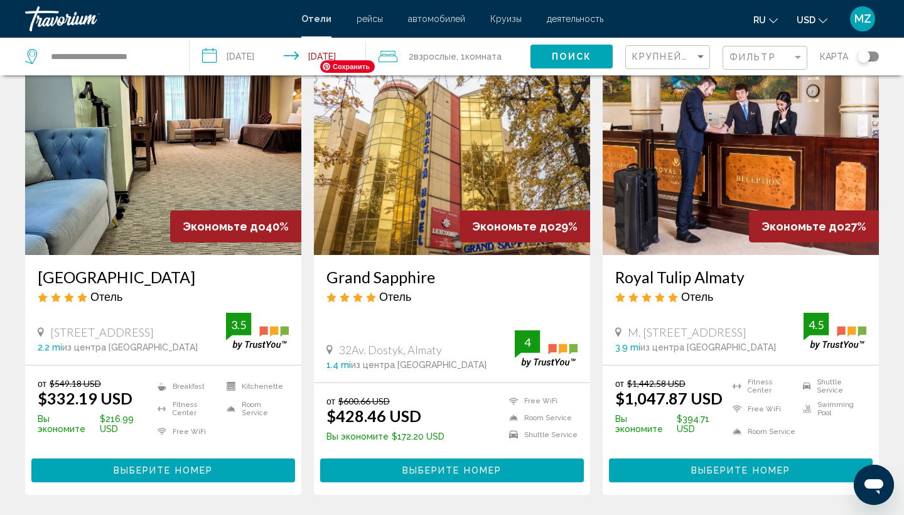
scroll to position [68, 0]
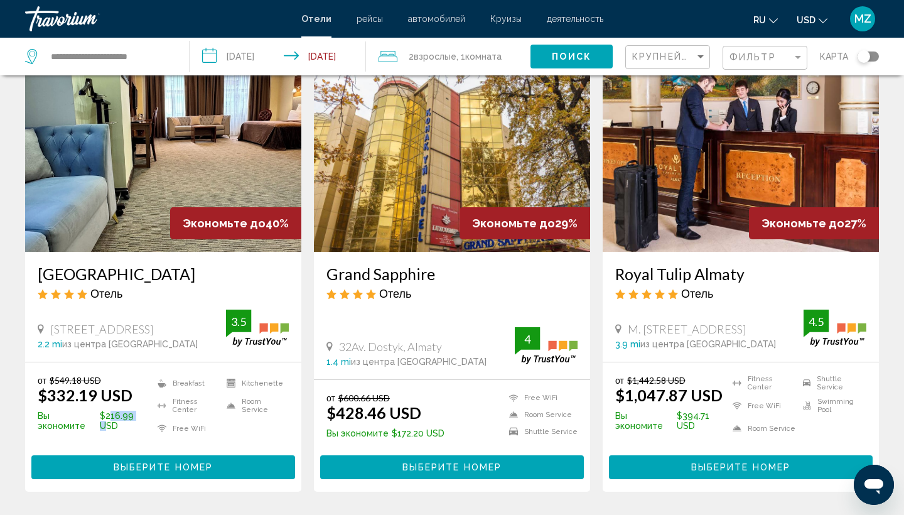
drag, startPoint x: 107, startPoint y: 434, endPoint x: 135, endPoint y: 432, distance: 28.3
click at [135, 431] on p "Вы экономите $216.99 USD" at bounding box center [95, 421] width 114 height 20
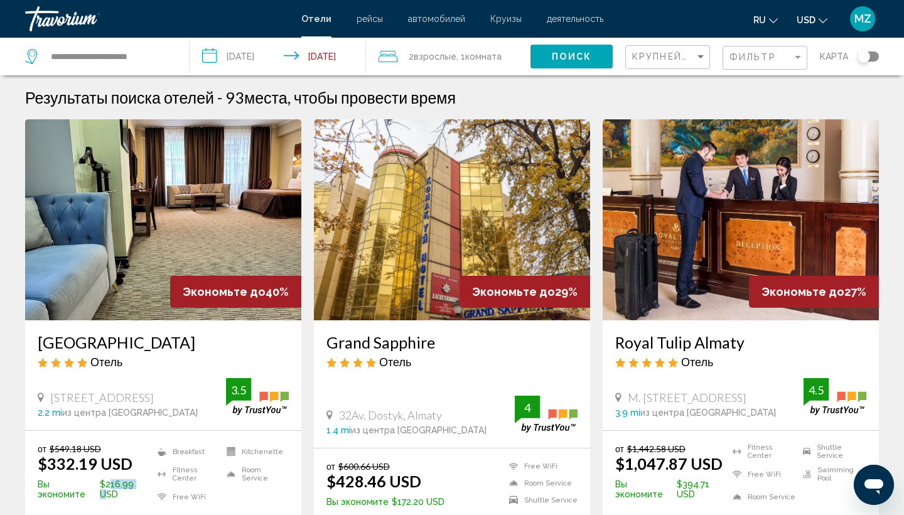
scroll to position [0, 0]
click at [706, 56] on div "Sort by" at bounding box center [700, 56] width 11 height 10
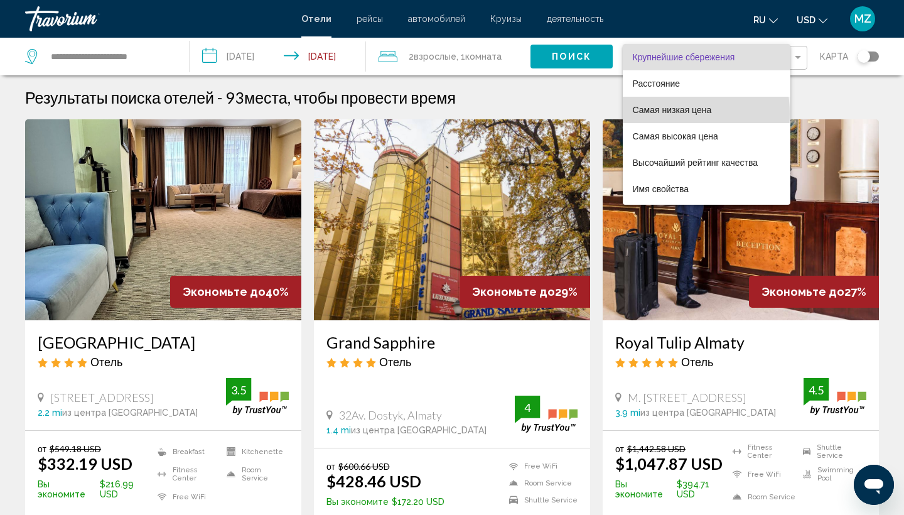
click at [654, 114] on span "Самая низкая цена" at bounding box center [672, 110] width 79 height 10
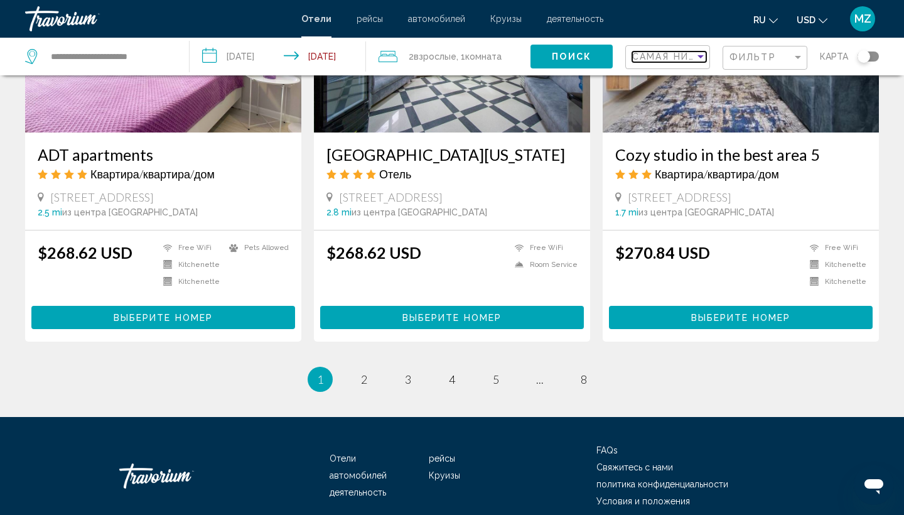
scroll to position [1542, 0]
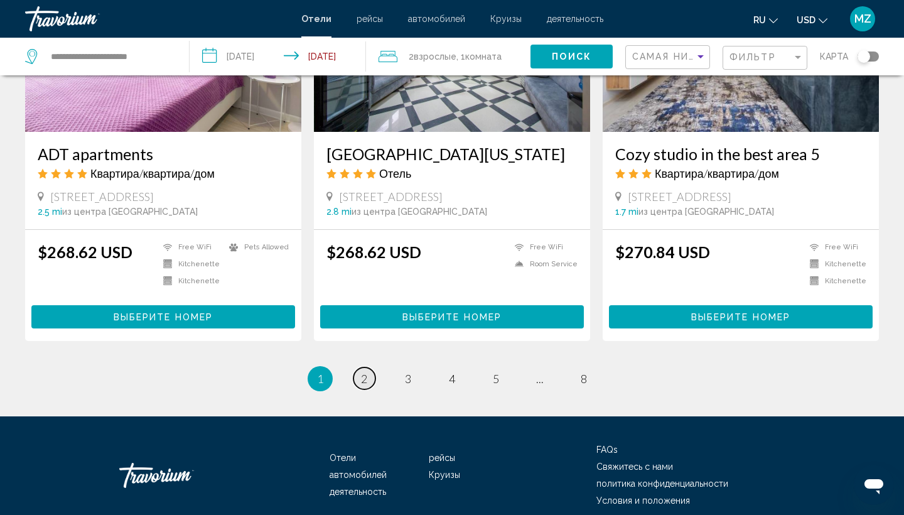
click at [362, 375] on span "2" at bounding box center [364, 379] width 6 height 14
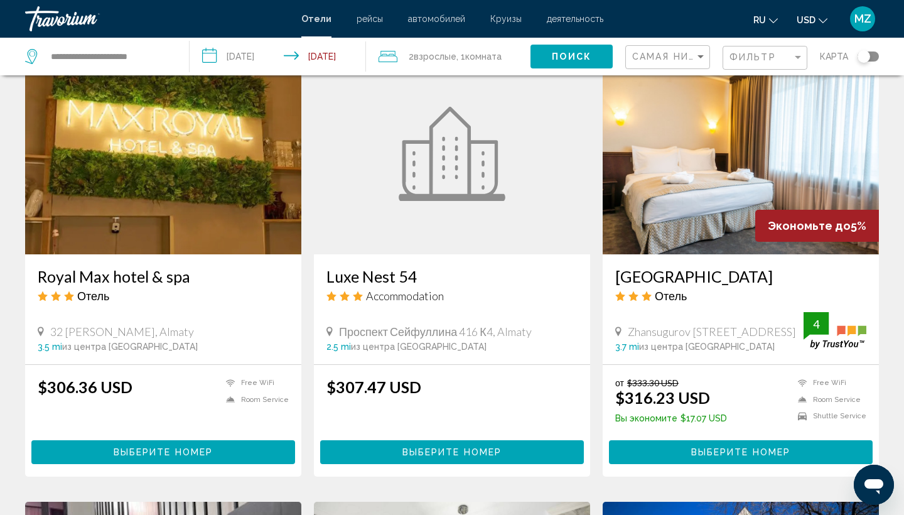
scroll to position [510, 0]
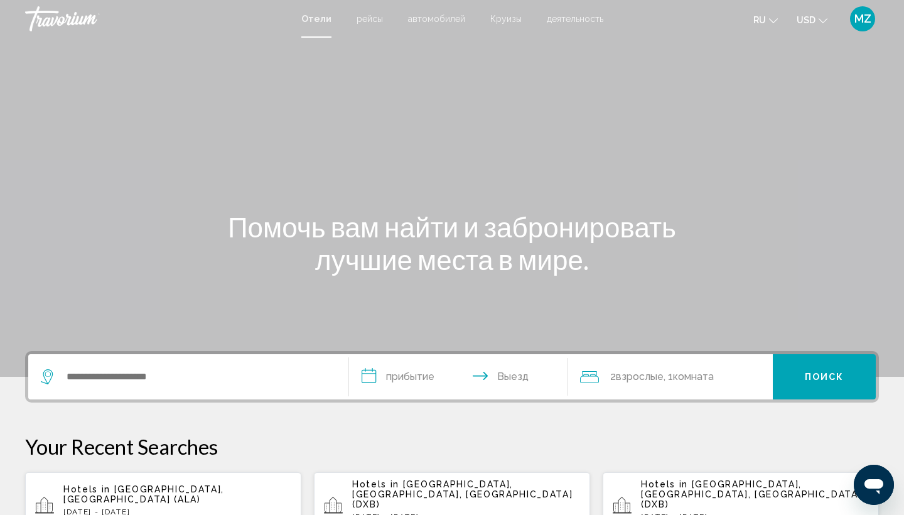
click at [110, 389] on div "Search widget" at bounding box center [188, 376] width 295 height 45
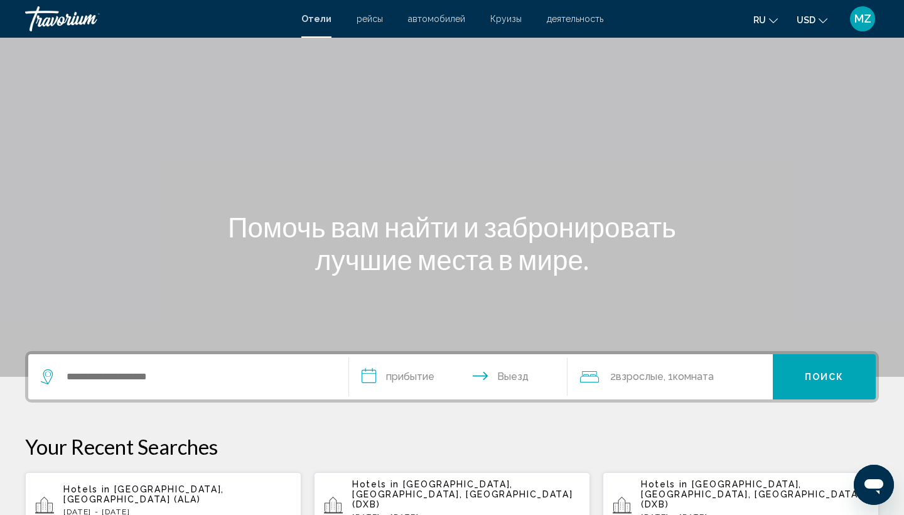
scroll to position [310, 0]
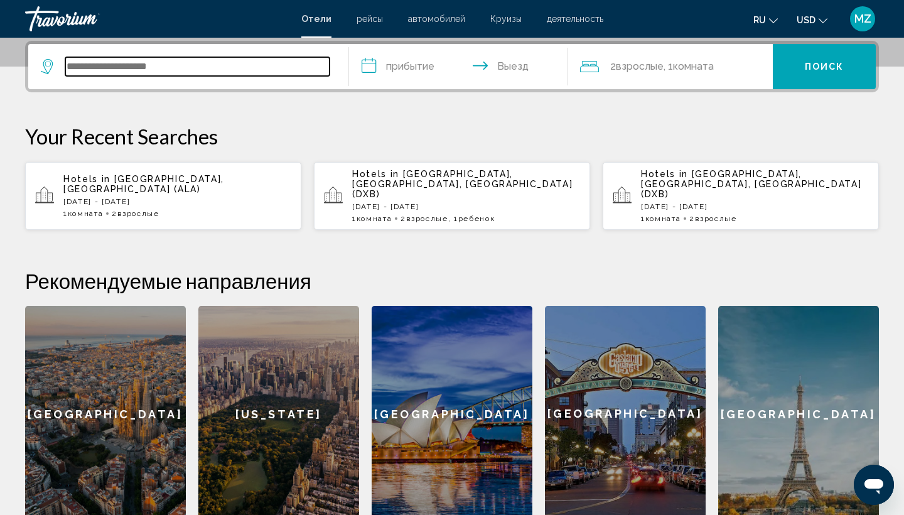
click at [174, 68] on input "Search widget" at bounding box center [197, 66] width 264 height 19
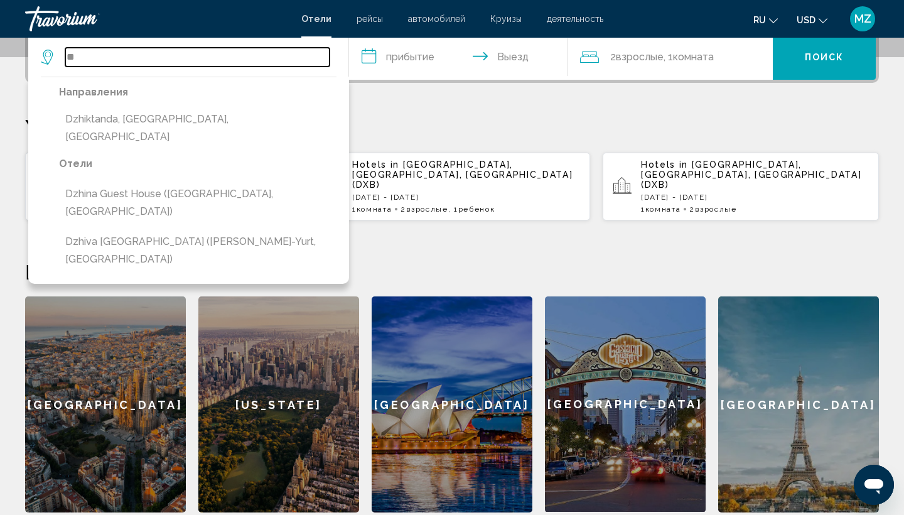
type input "*"
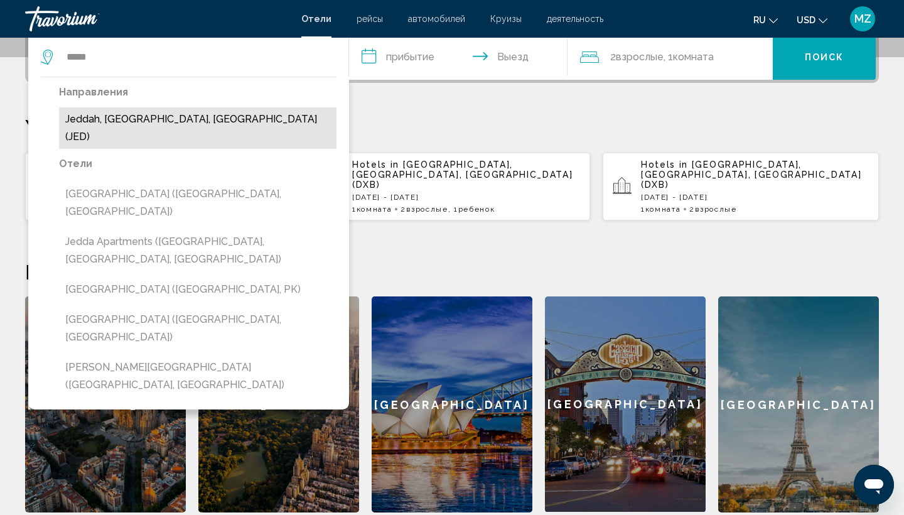
drag, startPoint x: 174, startPoint y: 68, endPoint x: 166, endPoint y: 115, distance: 47.8
click at [166, 115] on button "Jeddah, Western Province, Saudi Arabia (JED)" at bounding box center [197, 127] width 277 height 41
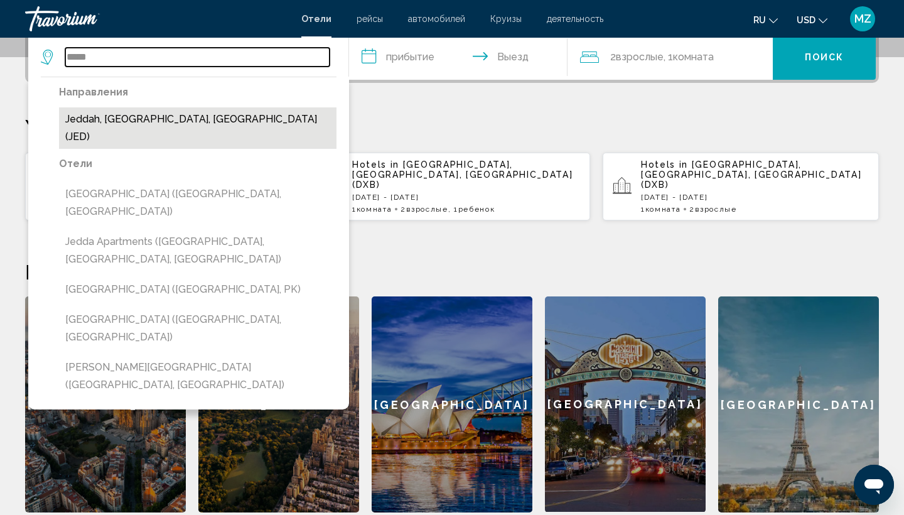
type input "**********"
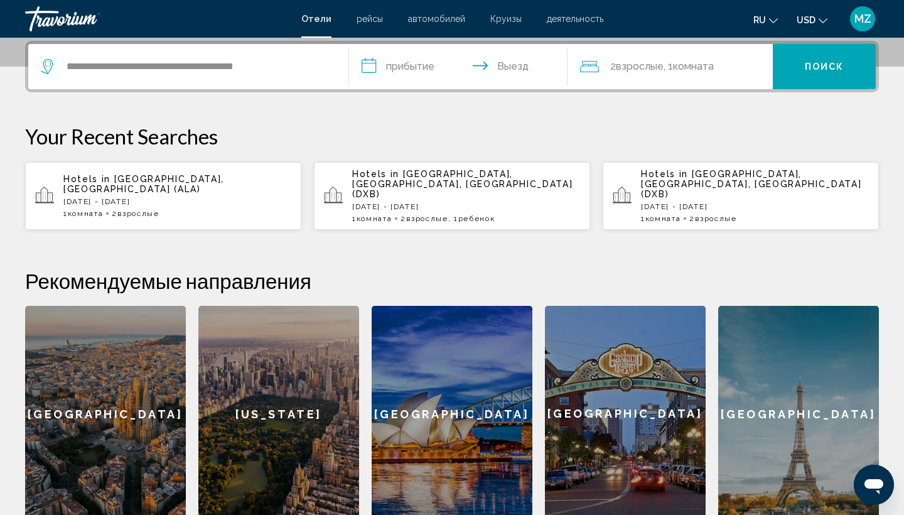
click at [393, 68] on input "**********" at bounding box center [460, 68] width 223 height 49
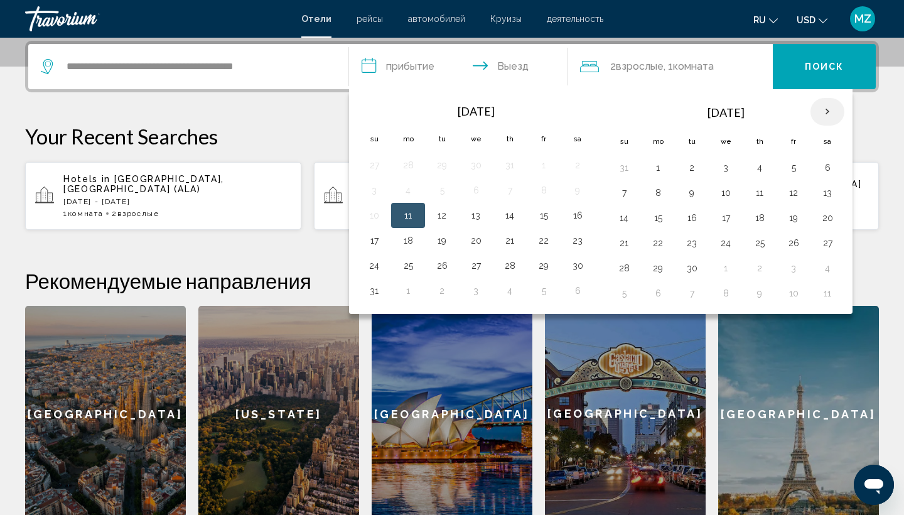
click at [822, 114] on th "Next month" at bounding box center [827, 112] width 34 height 28
